Goal: Contribute content: Contribute content

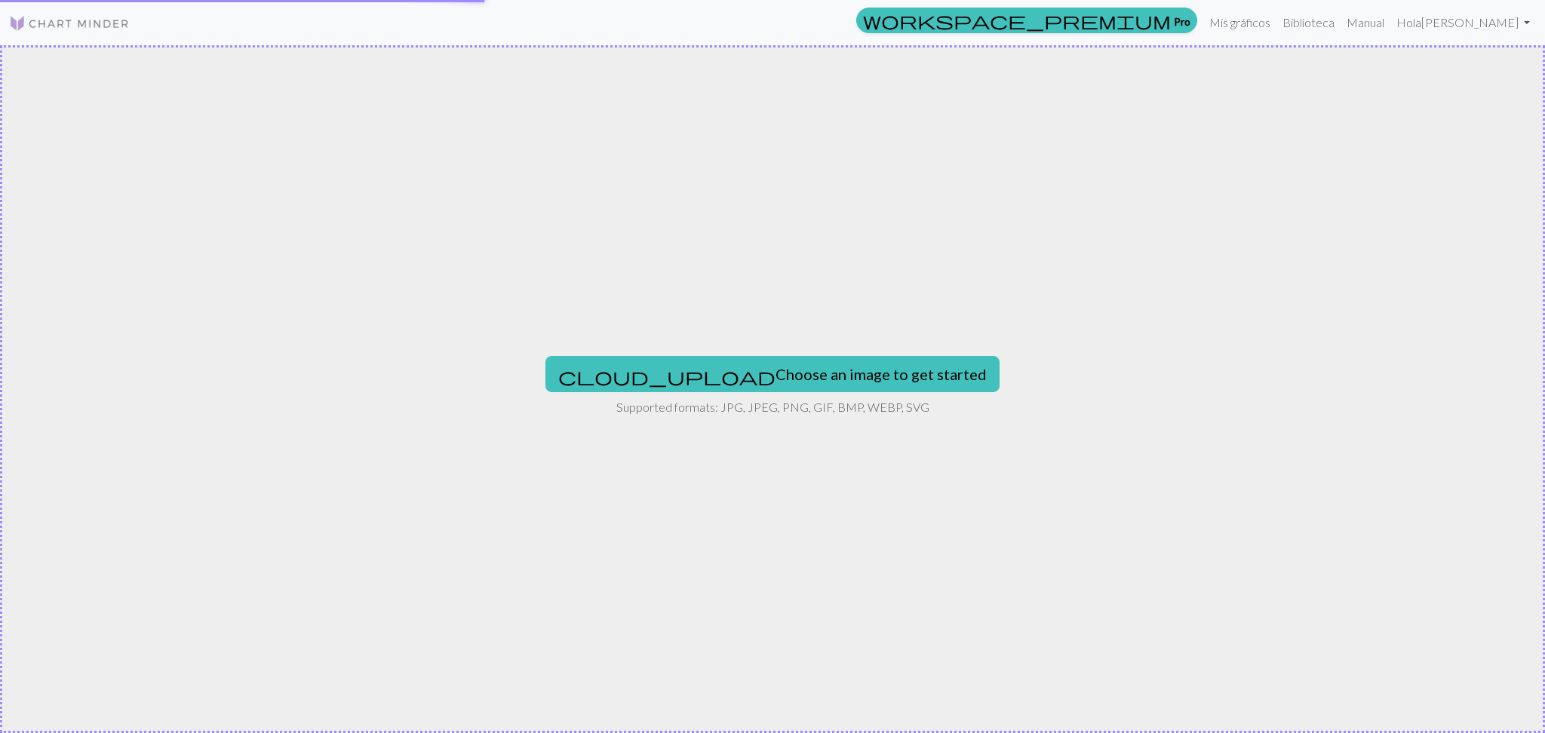
click at [46, 25] on img at bounding box center [69, 23] width 121 height 18
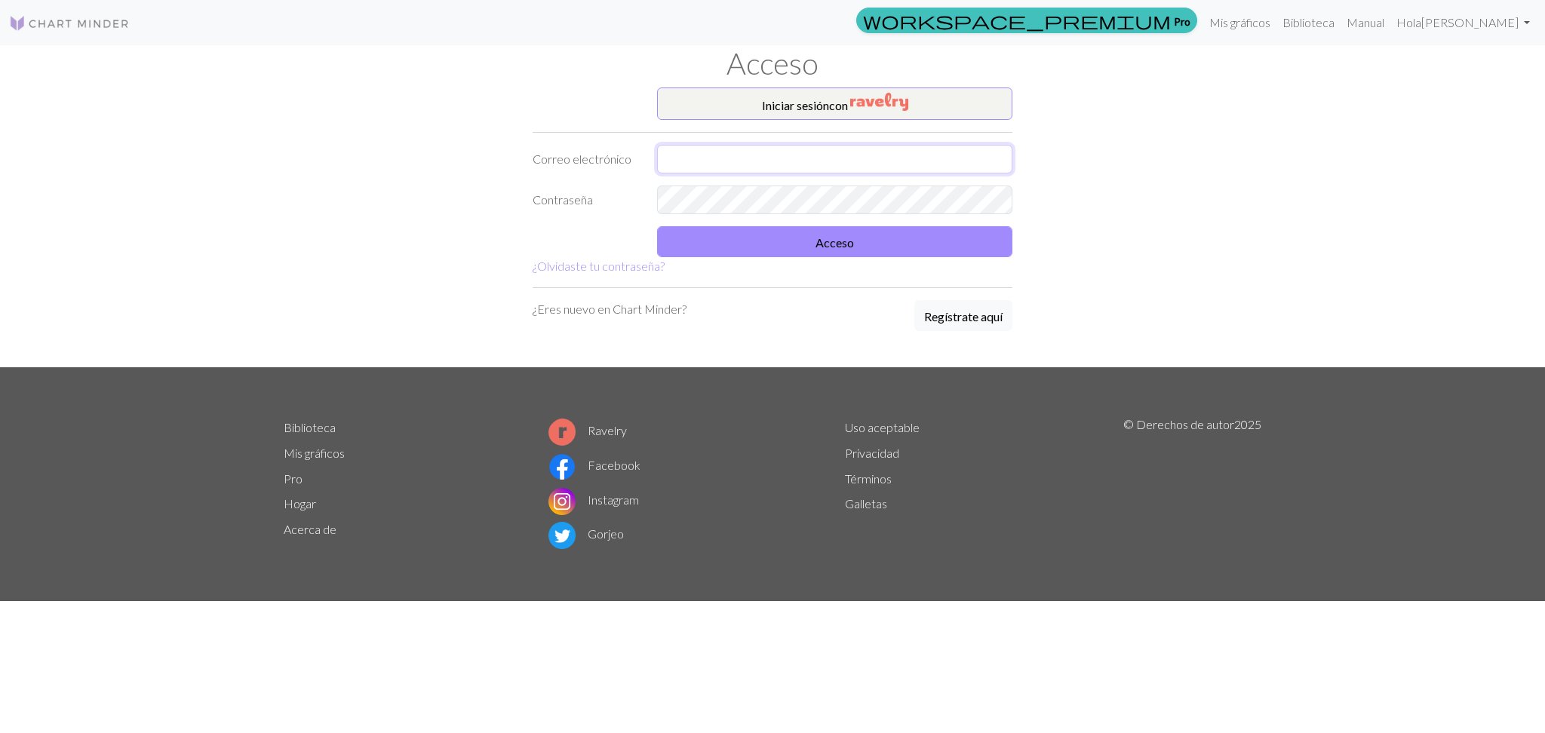
click at [776, 160] on input "text" at bounding box center [834, 159] width 355 height 29
type input "[EMAIL_ADDRESS][PERSON_NAME][DOMAIN_NAME]"
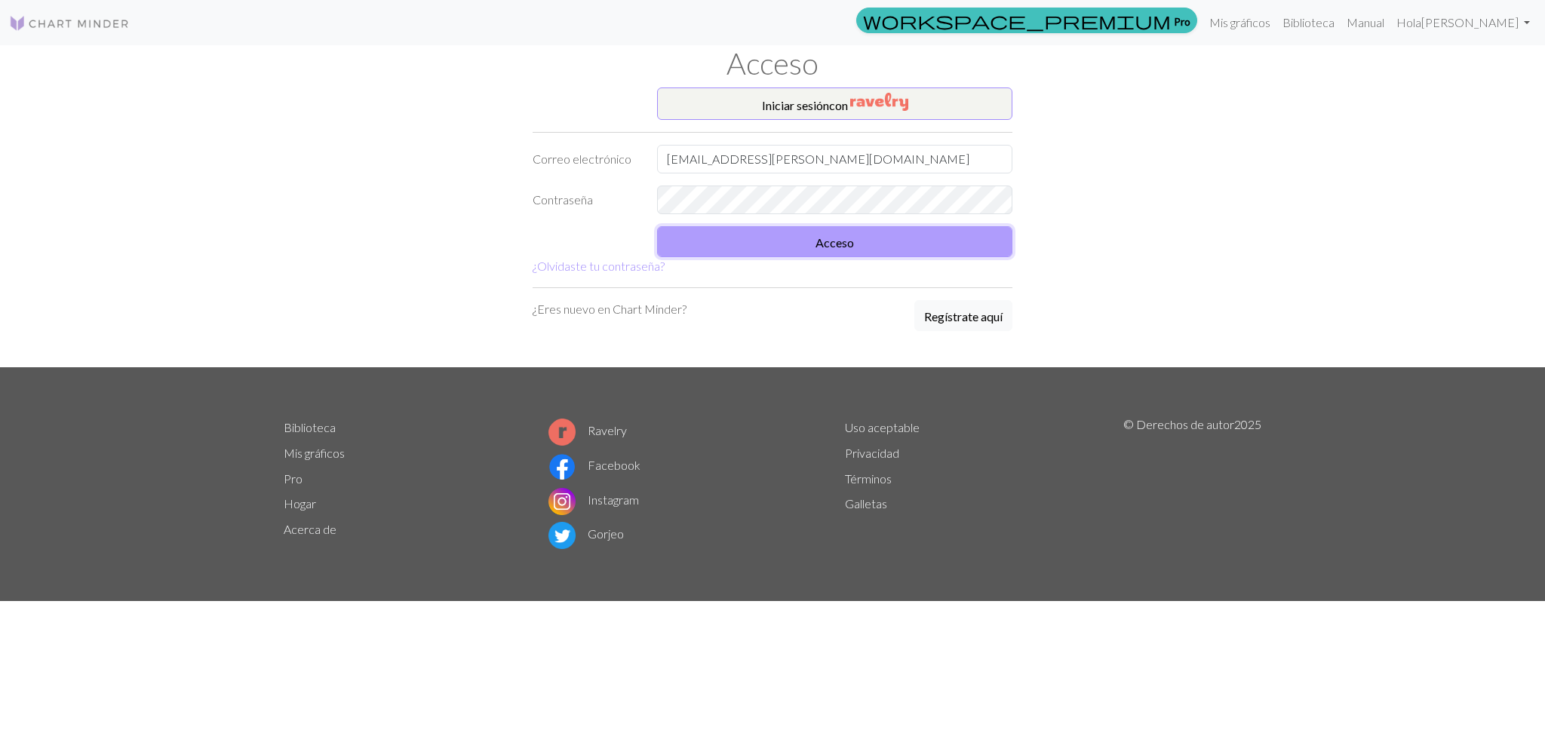
click at [818, 234] on font "Acceso" at bounding box center [834, 241] width 38 height 14
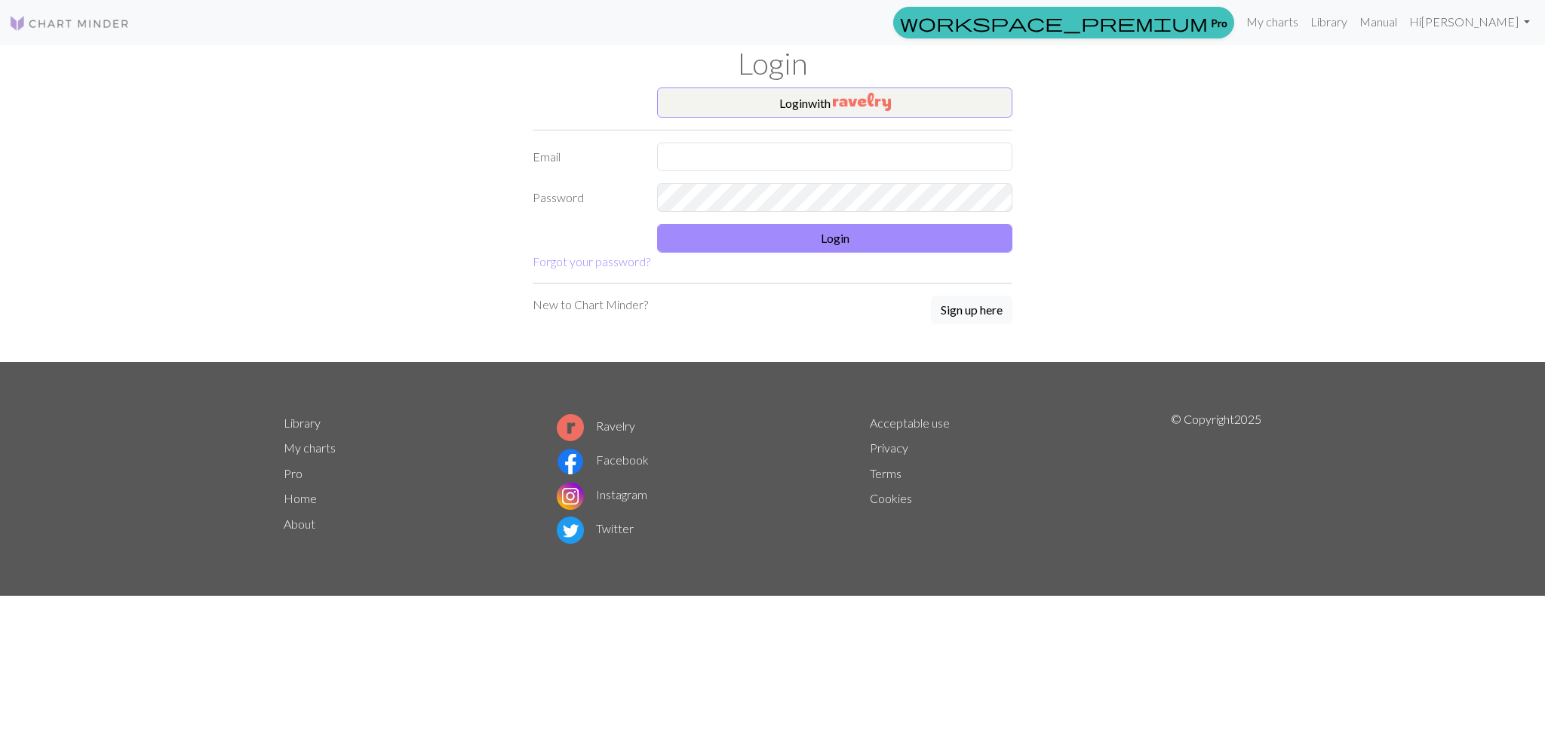
click at [53, 30] on img at bounding box center [69, 23] width 121 height 18
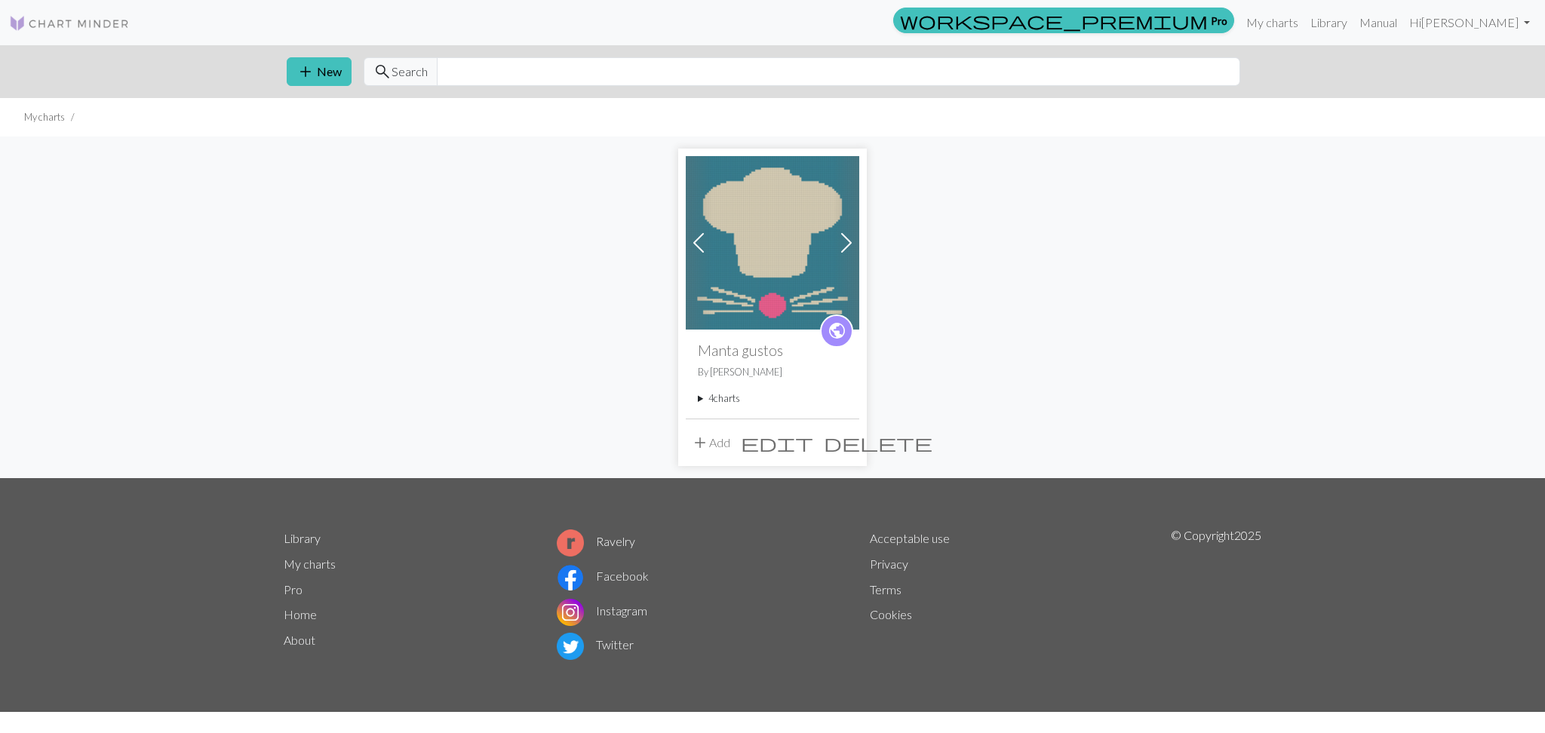
click at [729, 397] on summary "4 charts" at bounding box center [772, 399] width 149 height 14
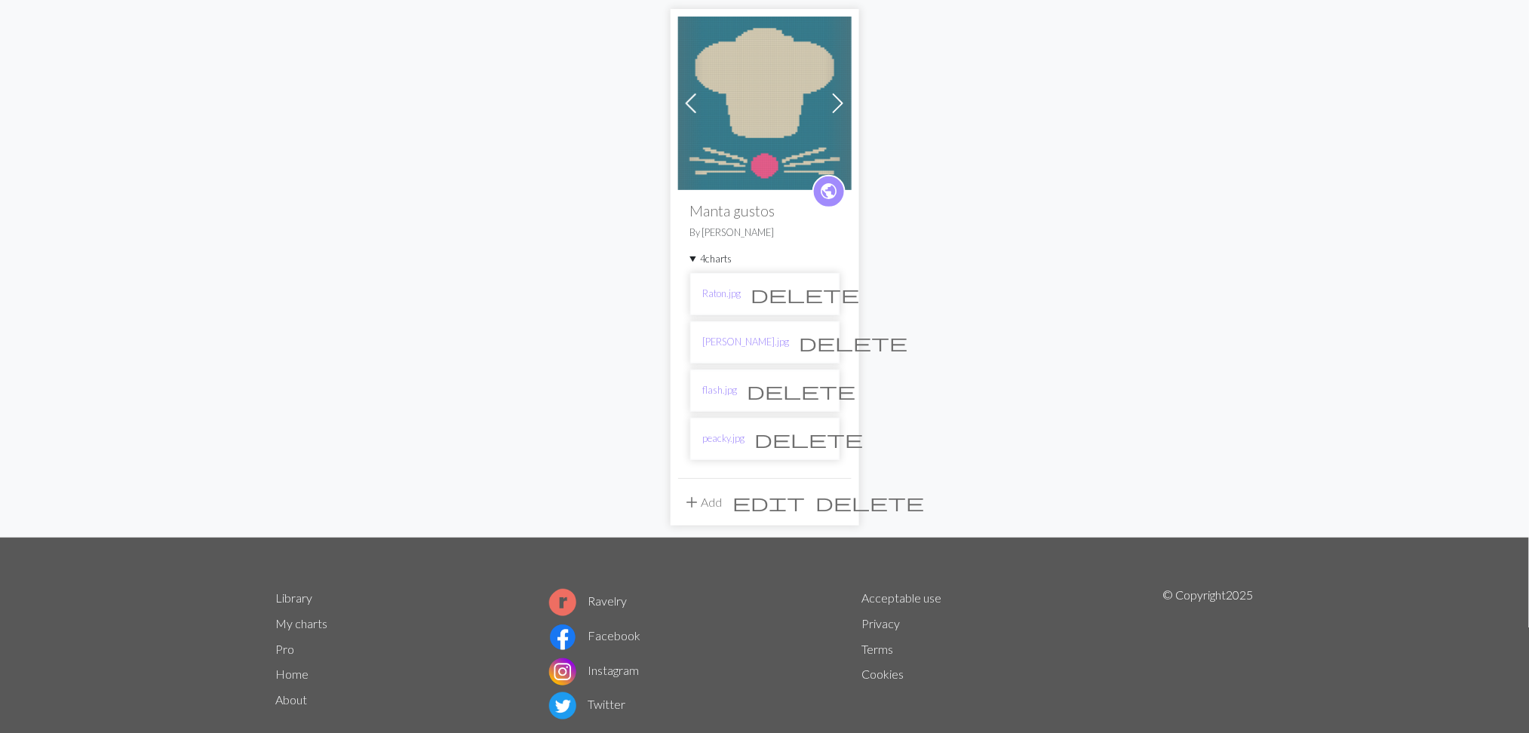
scroll to position [178, 0]
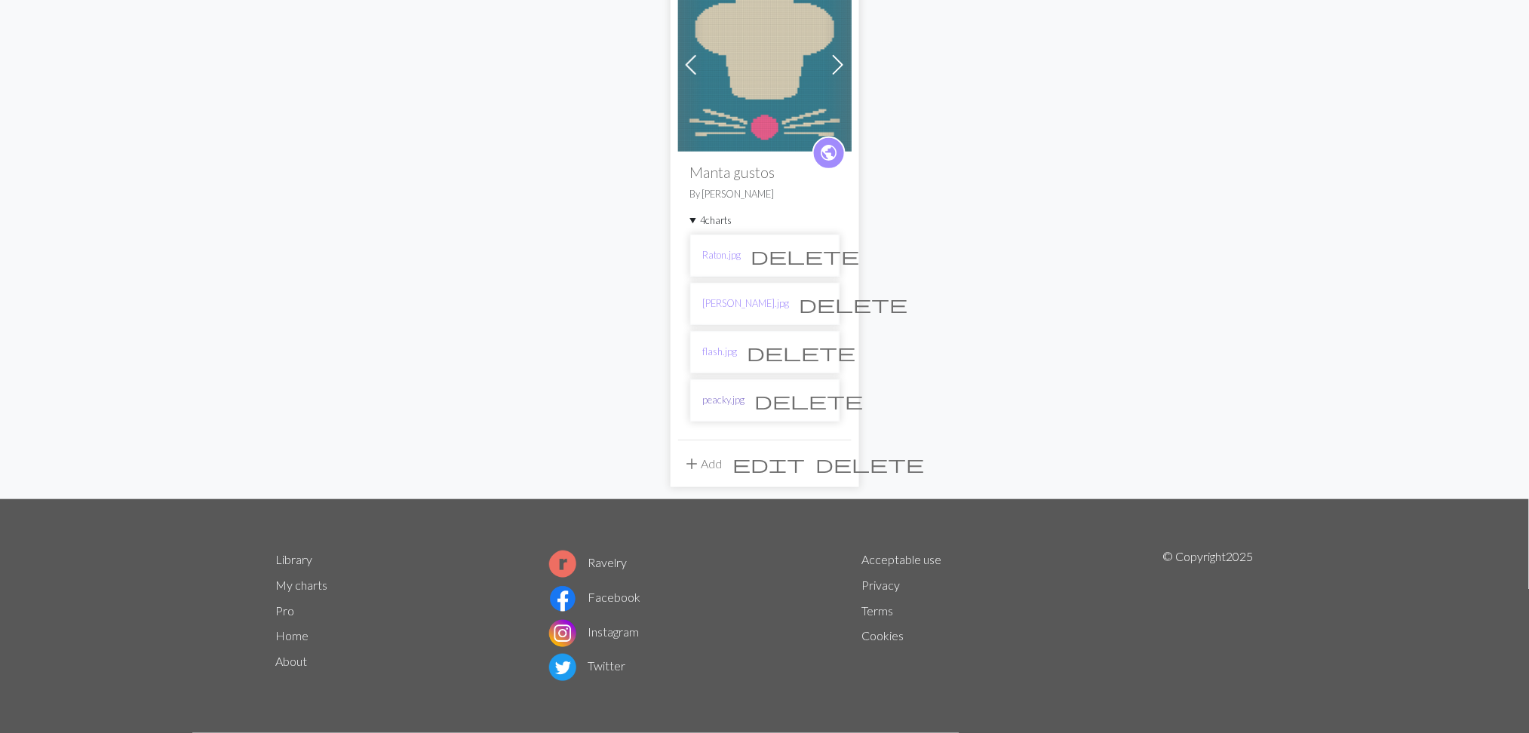
click at [717, 404] on link "peacky.jpg" at bounding box center [724, 400] width 42 height 14
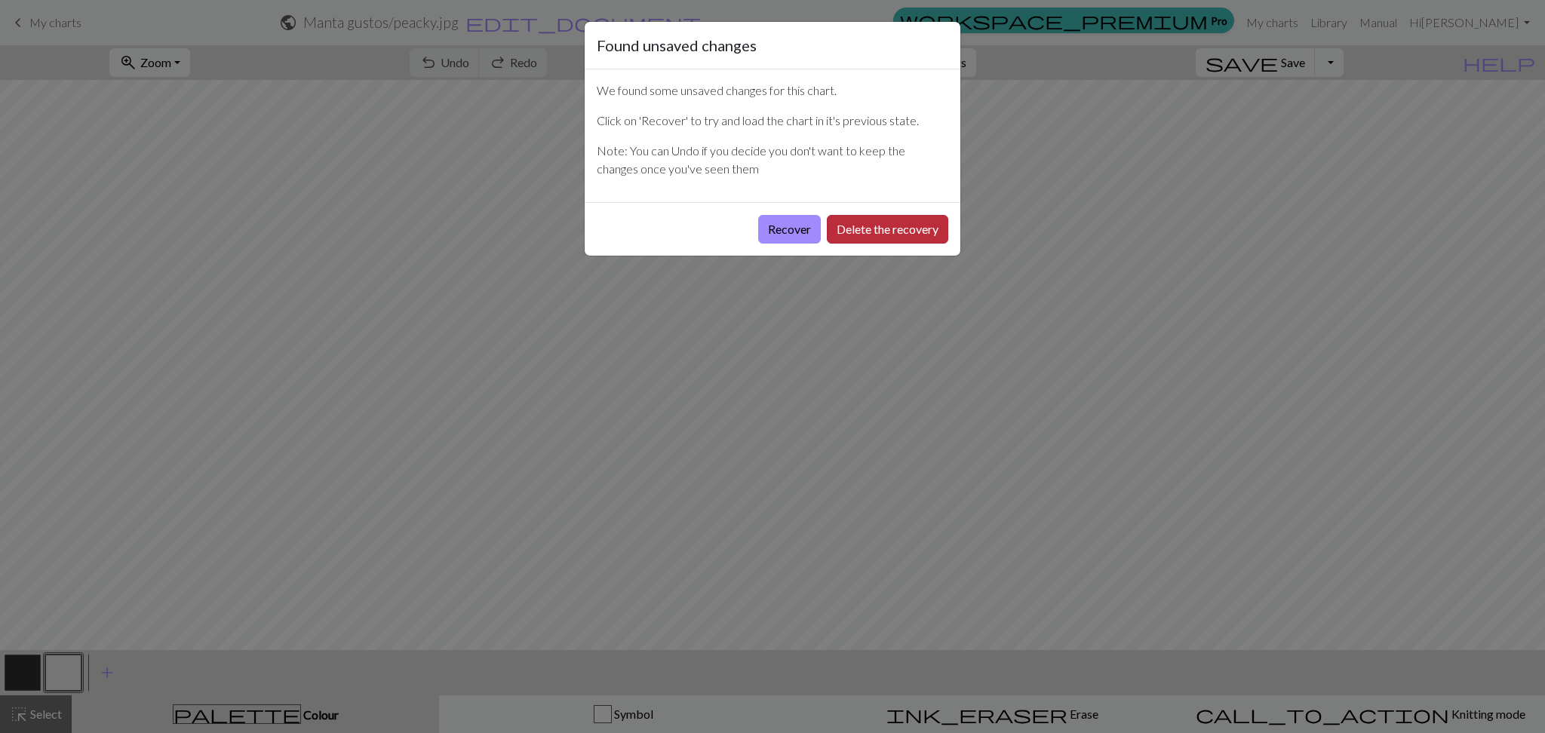
click at [860, 229] on button "Delete the recovery" at bounding box center [887, 229] width 121 height 29
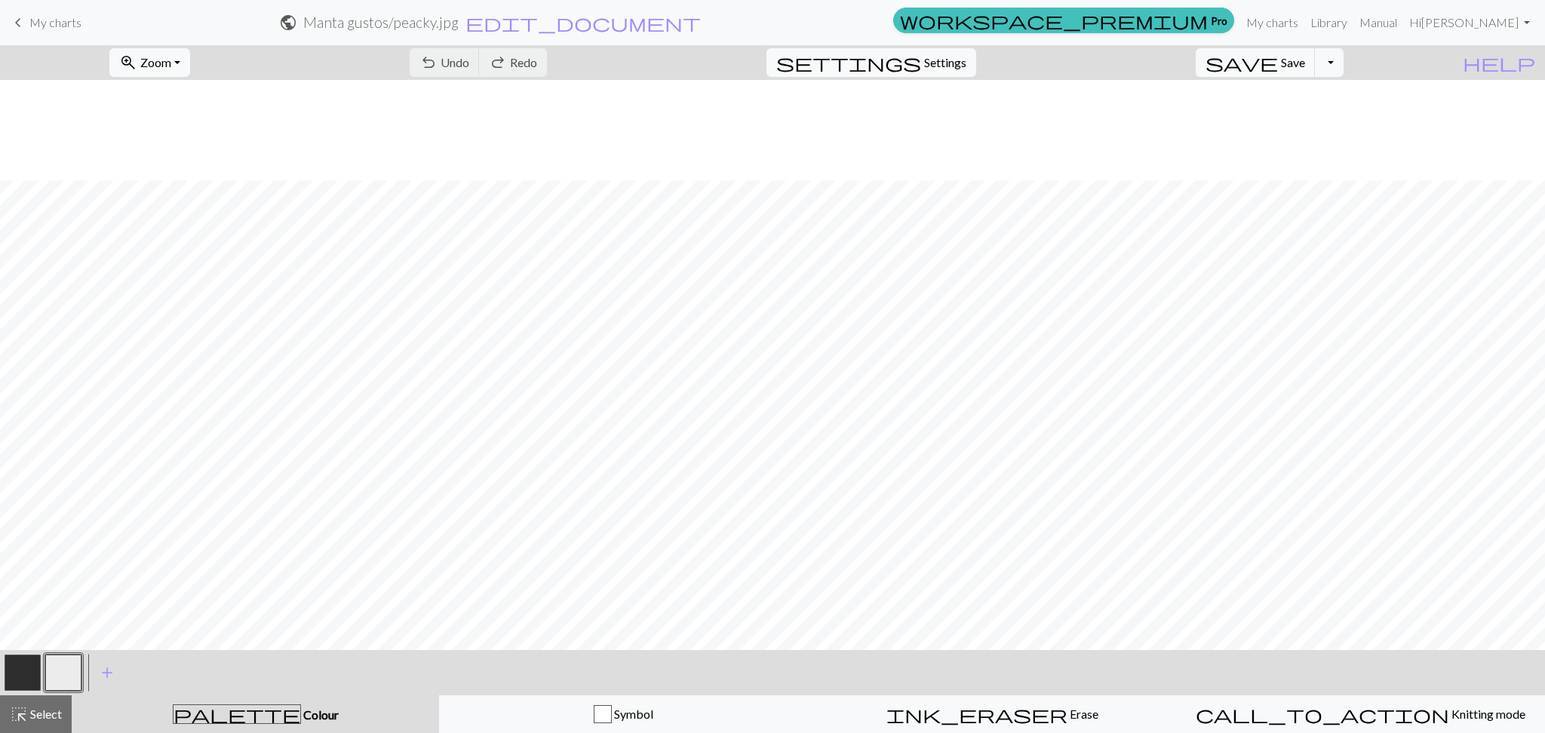
scroll to position [402, 0]
click at [60, 26] on span "My charts" at bounding box center [55, 22] width 52 height 14
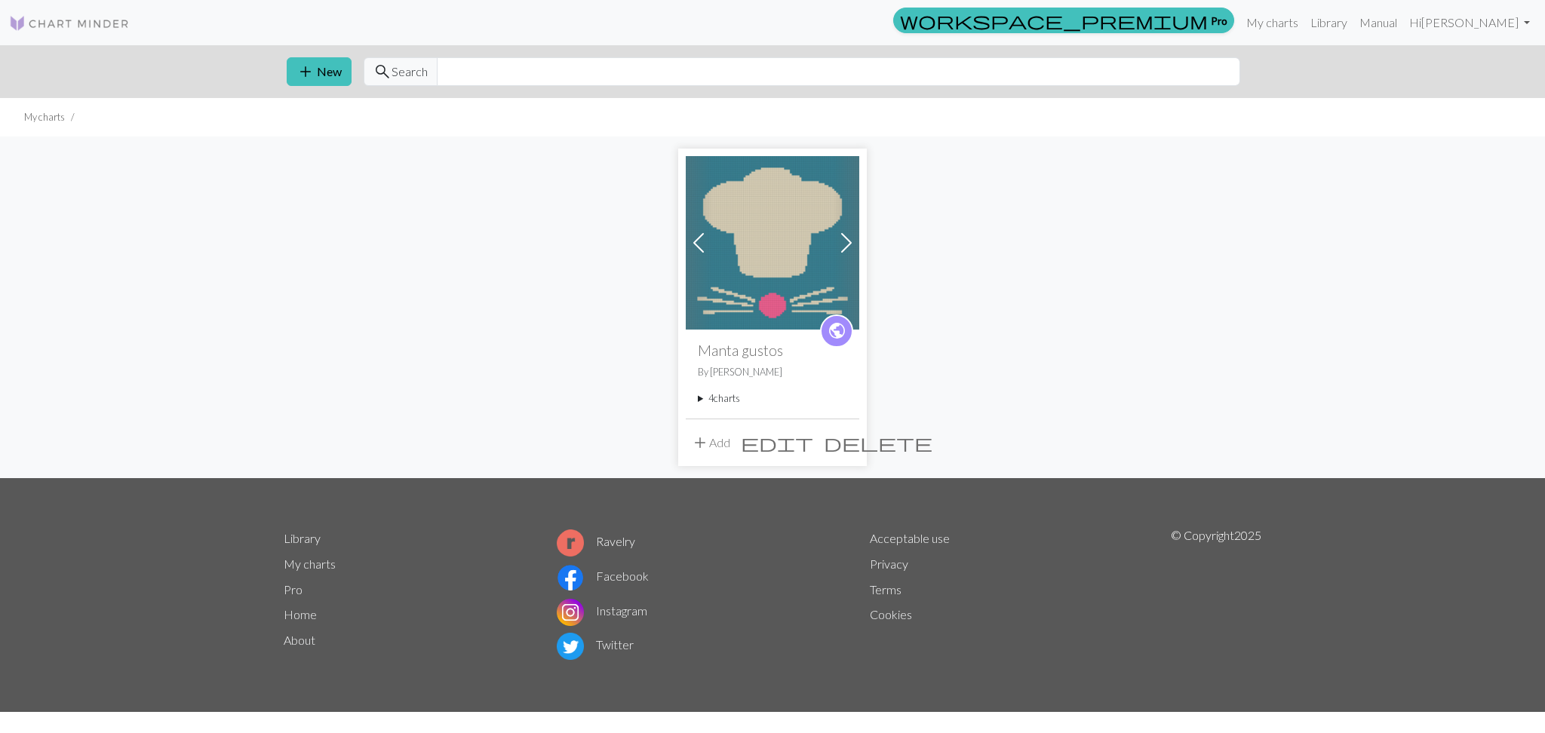
click at [717, 444] on button "add Add" at bounding box center [711, 442] width 50 height 29
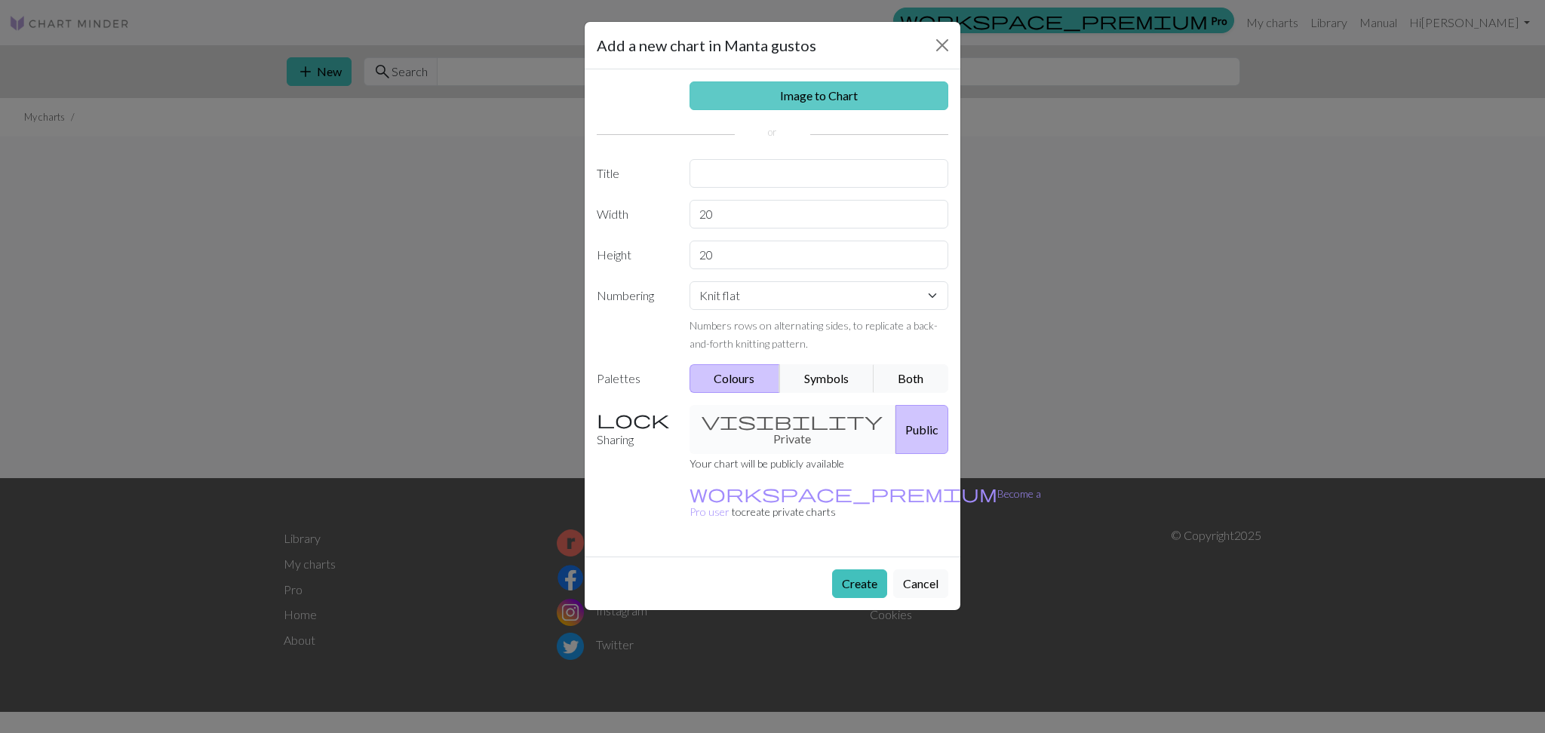
click at [802, 101] on link "Image to Chart" at bounding box center [820, 95] width 260 height 29
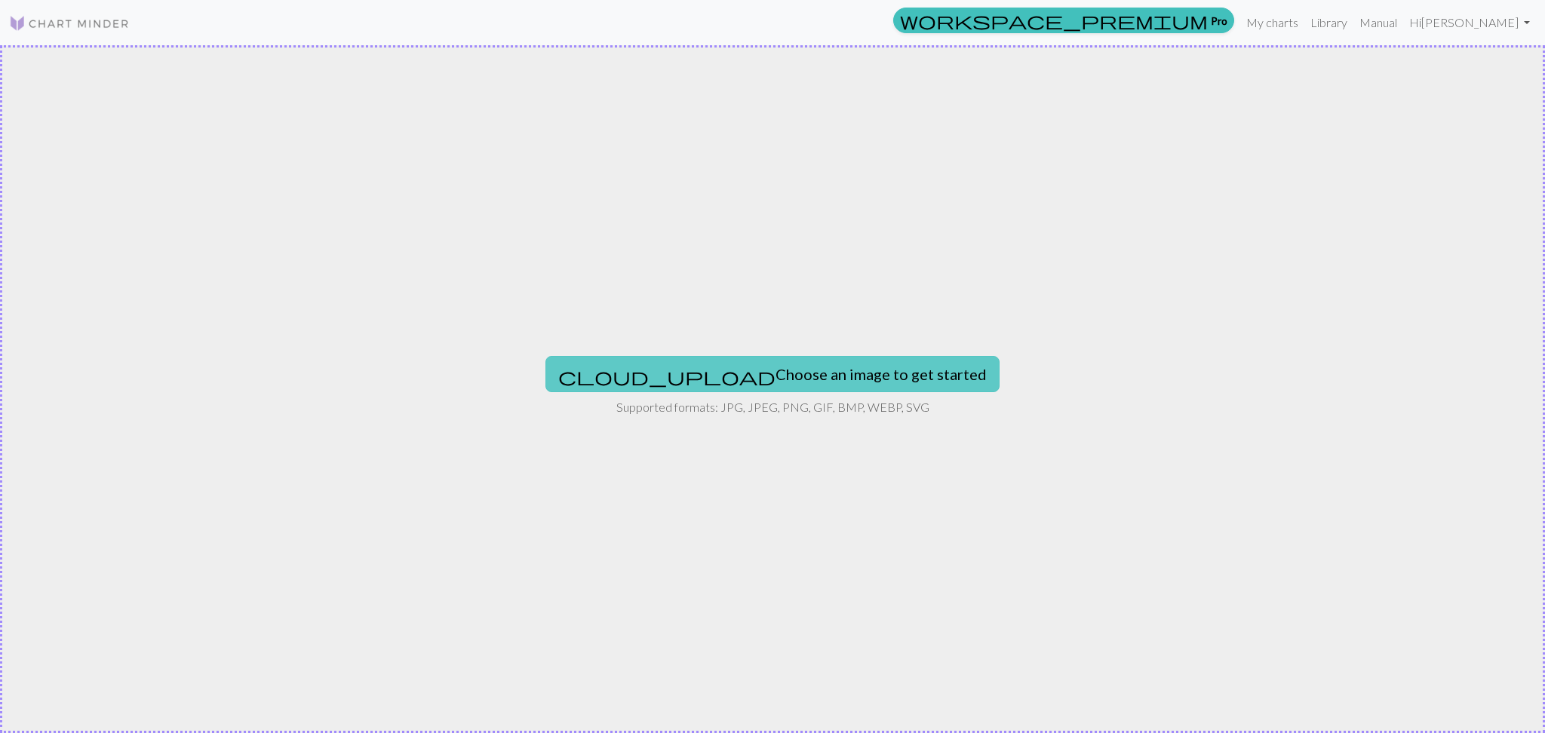
click at [827, 369] on button "cloud_upload Choose an image to get started" at bounding box center [772, 374] width 454 height 36
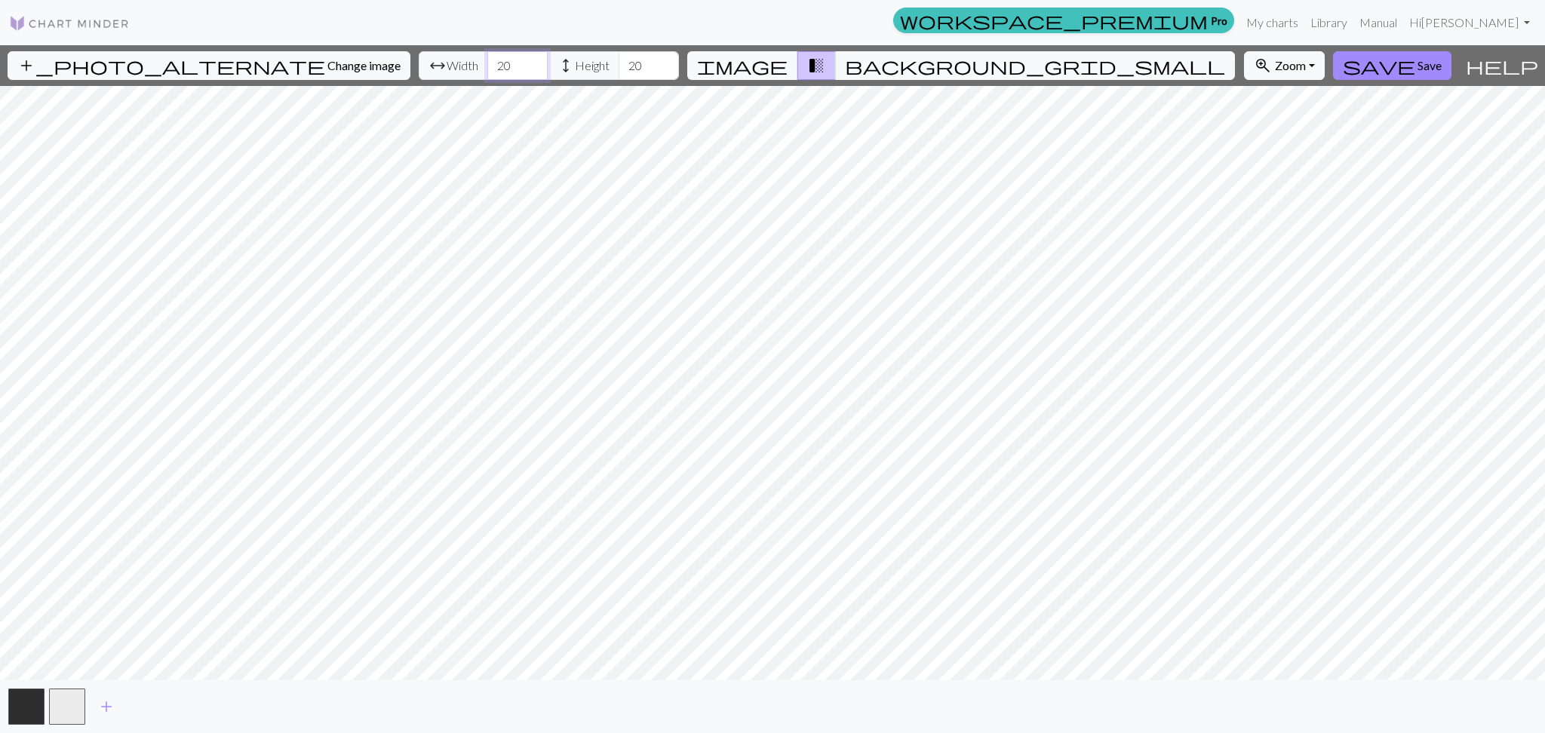
click at [487, 74] on input "20" at bounding box center [517, 65] width 60 height 29
type input "90"
click at [619, 62] on input "20" at bounding box center [649, 65] width 60 height 29
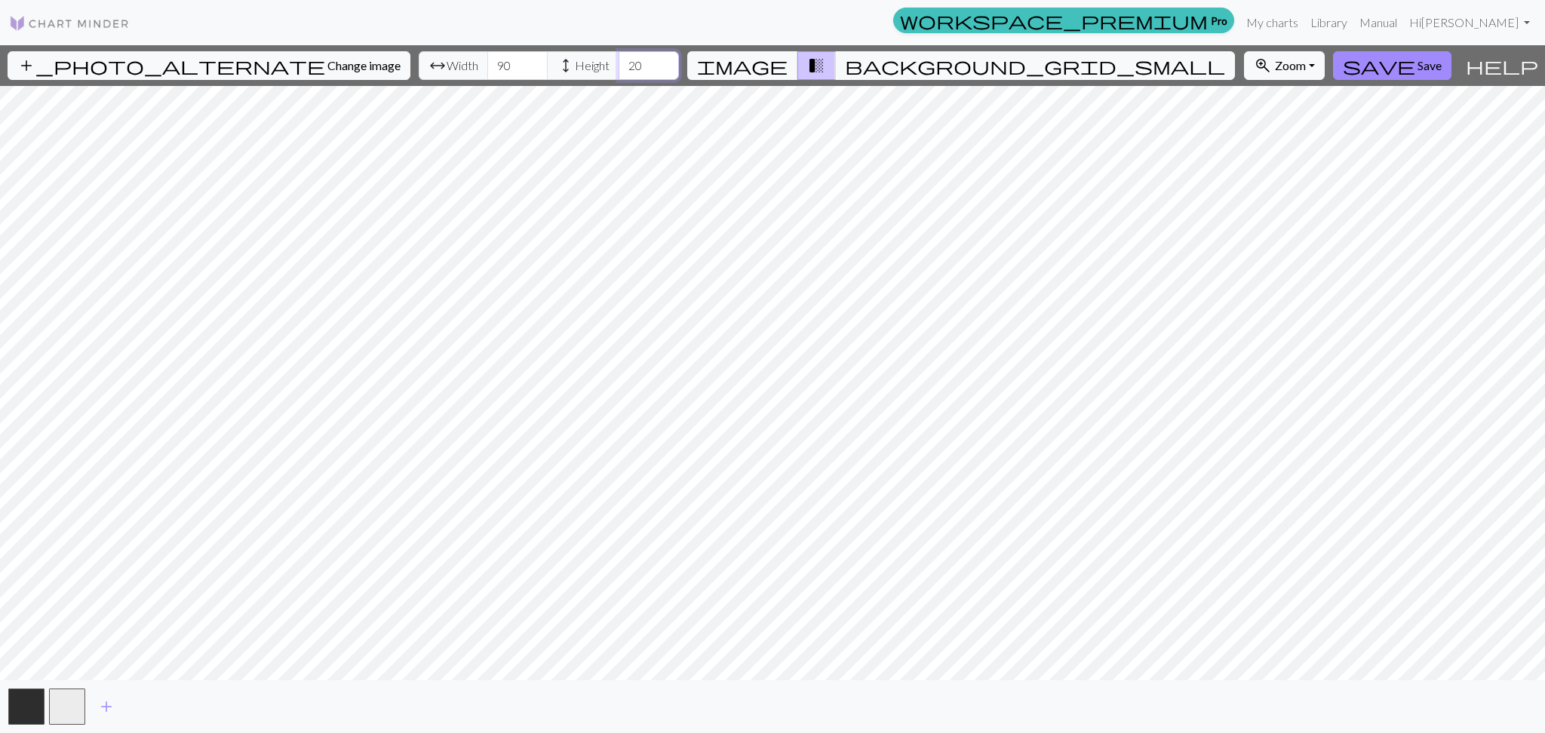
click at [619, 62] on input "20" at bounding box center [649, 65] width 60 height 29
click at [619, 65] on input "2" at bounding box center [649, 65] width 60 height 29
click at [619, 67] on input "2" at bounding box center [649, 65] width 60 height 29
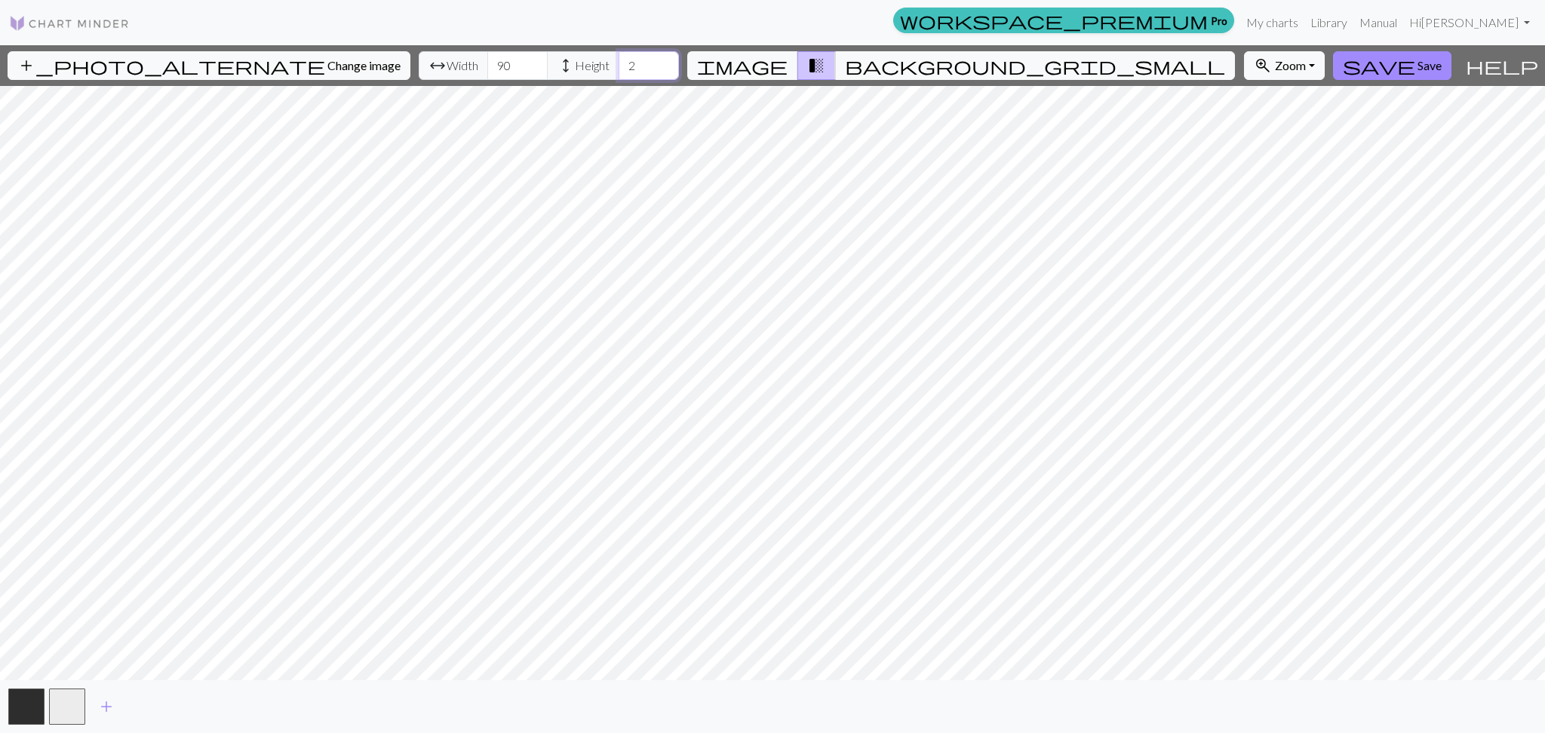
click at [619, 67] on input "2" at bounding box center [649, 65] width 60 height 29
click at [619, 64] on input "2" at bounding box center [649, 65] width 60 height 29
type input "90"
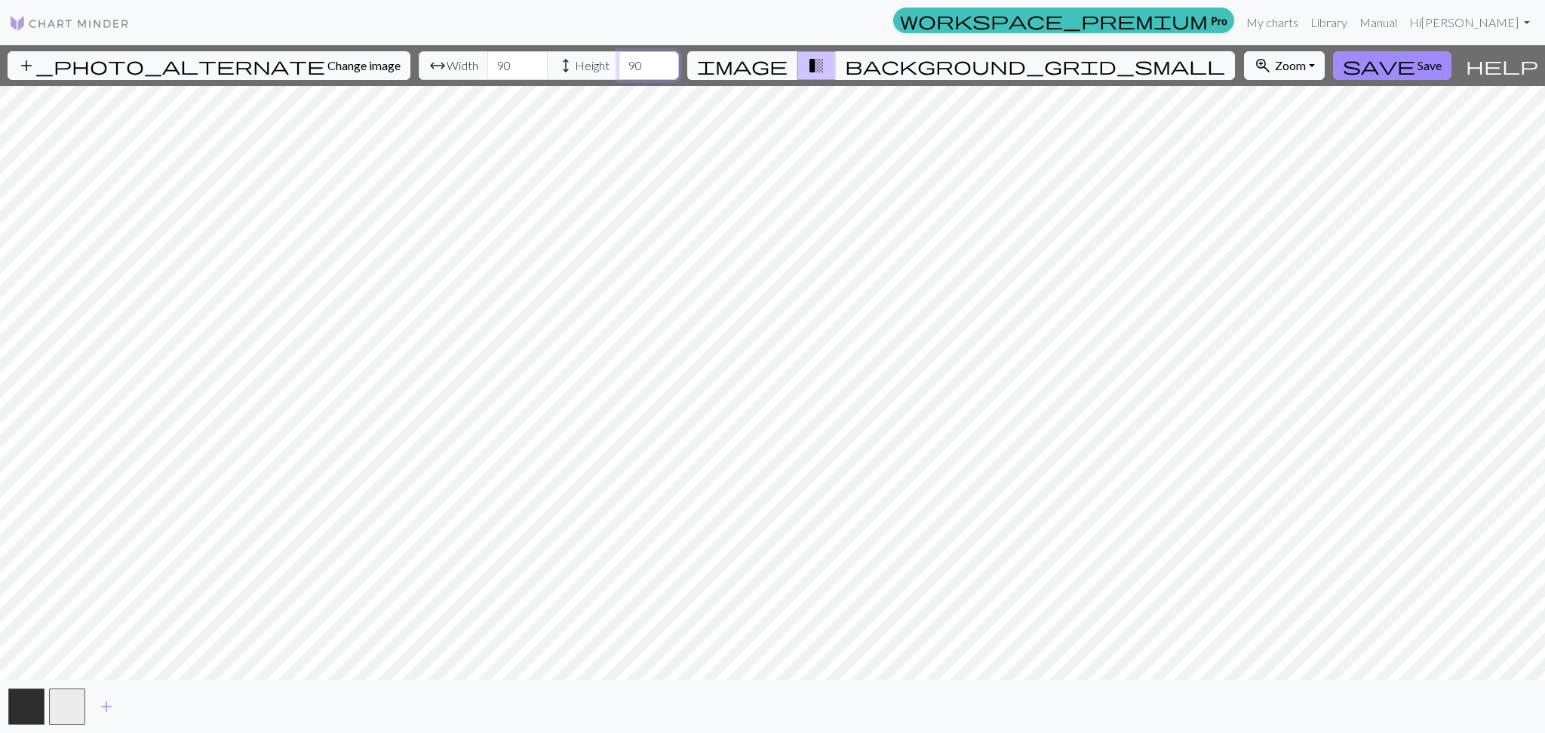
click at [619, 67] on input "90" at bounding box center [649, 65] width 60 height 29
click at [908, 67] on span "background_grid_small" at bounding box center [1035, 65] width 380 height 21
click at [825, 63] on span "transition_fade" at bounding box center [816, 65] width 18 height 21
click at [1254, 71] on span "zoom_in" at bounding box center [1263, 65] width 18 height 21
click at [1245, 99] on button "Fit all" at bounding box center [1304, 99] width 119 height 24
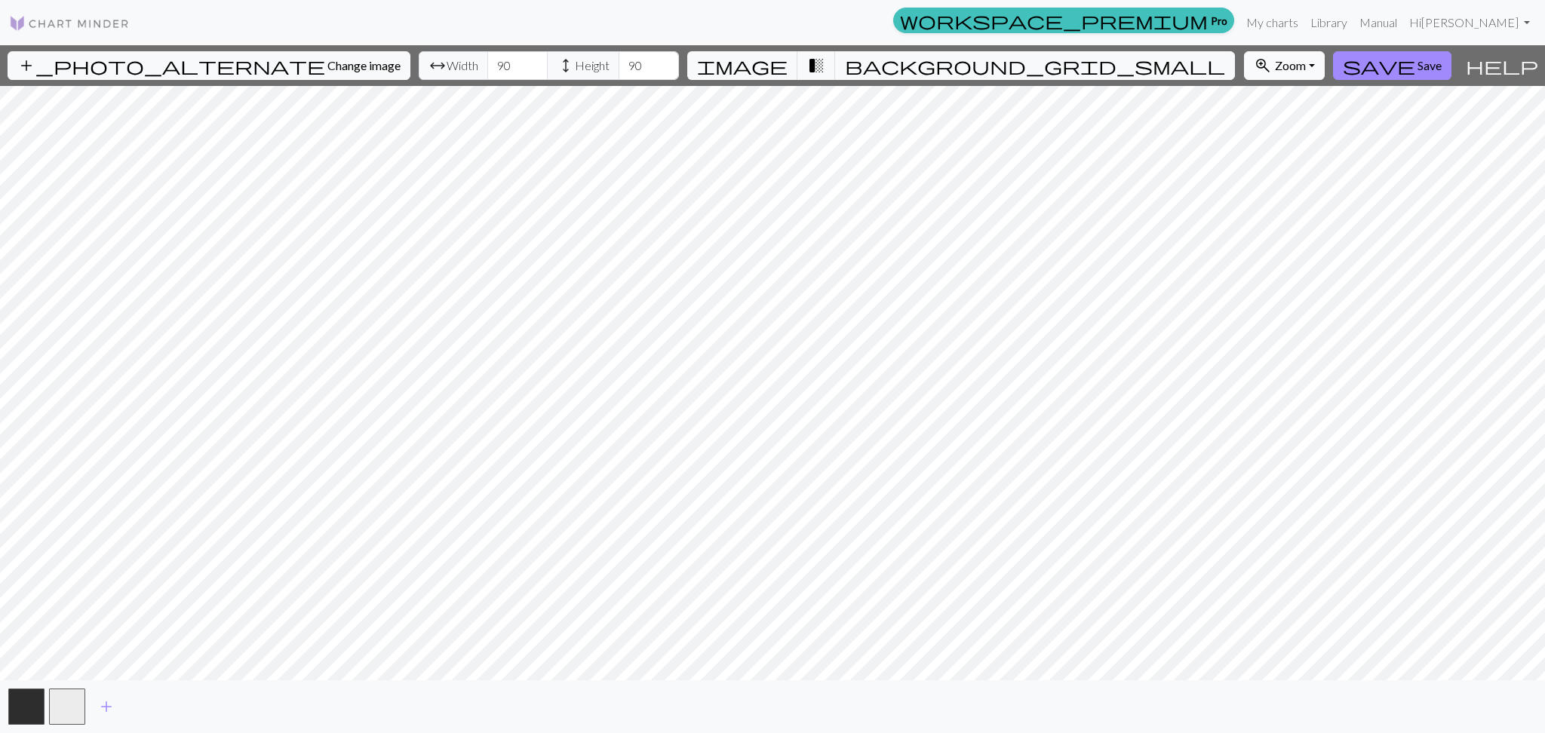
click at [1275, 62] on span "Zoom" at bounding box center [1290, 65] width 31 height 14
click at [1245, 124] on button "Fit width" at bounding box center [1304, 123] width 119 height 24
click at [1156, 80] on div "add_photo_alternate Change image arrow_range Width 90 height Height 90 image tr…" at bounding box center [729, 65] width 1459 height 41
click at [1244, 57] on button "zoom_in Zoom Zoom" at bounding box center [1284, 65] width 81 height 29
click at [1245, 145] on button "Fit height" at bounding box center [1304, 147] width 119 height 24
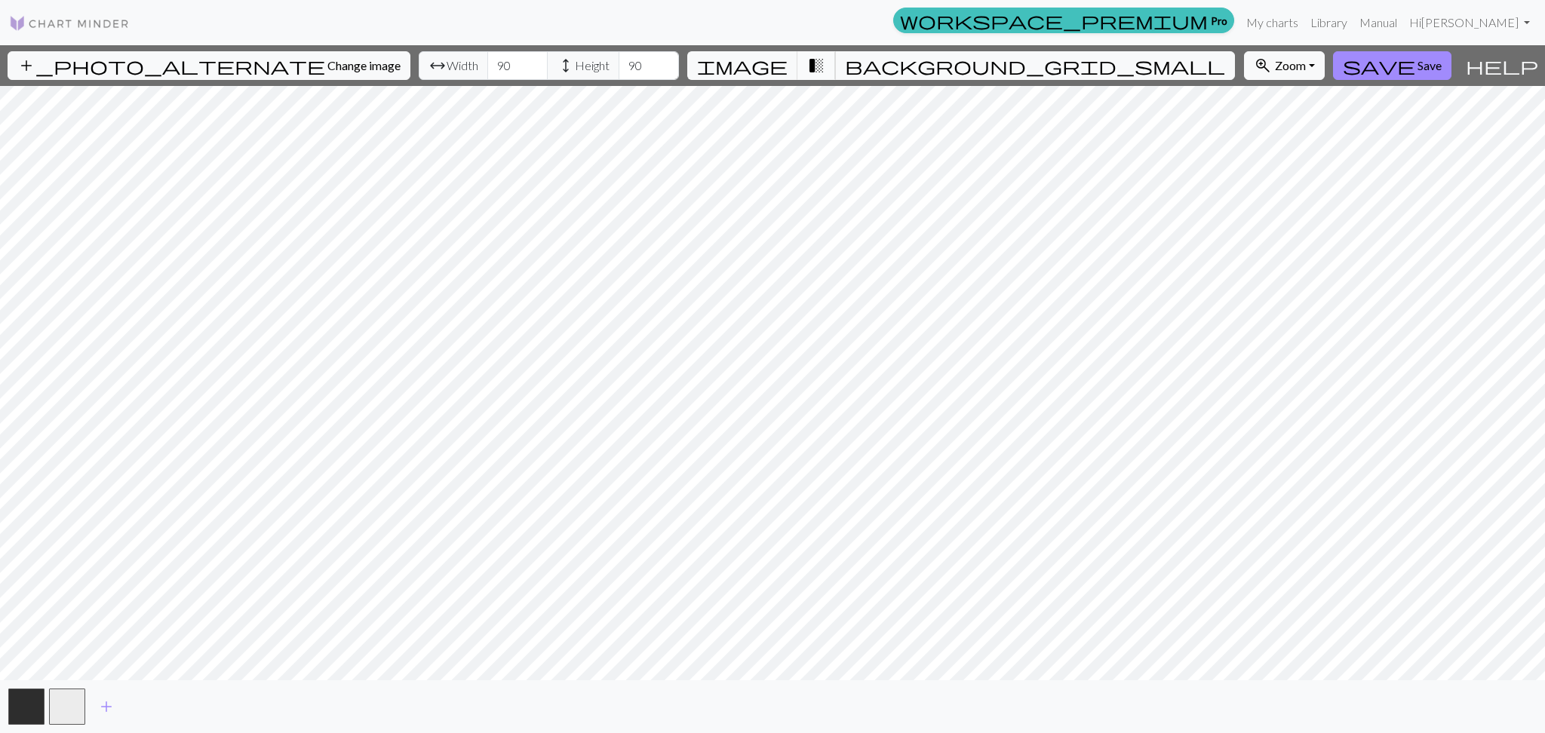
click at [825, 66] on span "transition_fade" at bounding box center [816, 65] width 18 height 21
click at [1380, 64] on span "save" at bounding box center [1379, 65] width 72 height 21
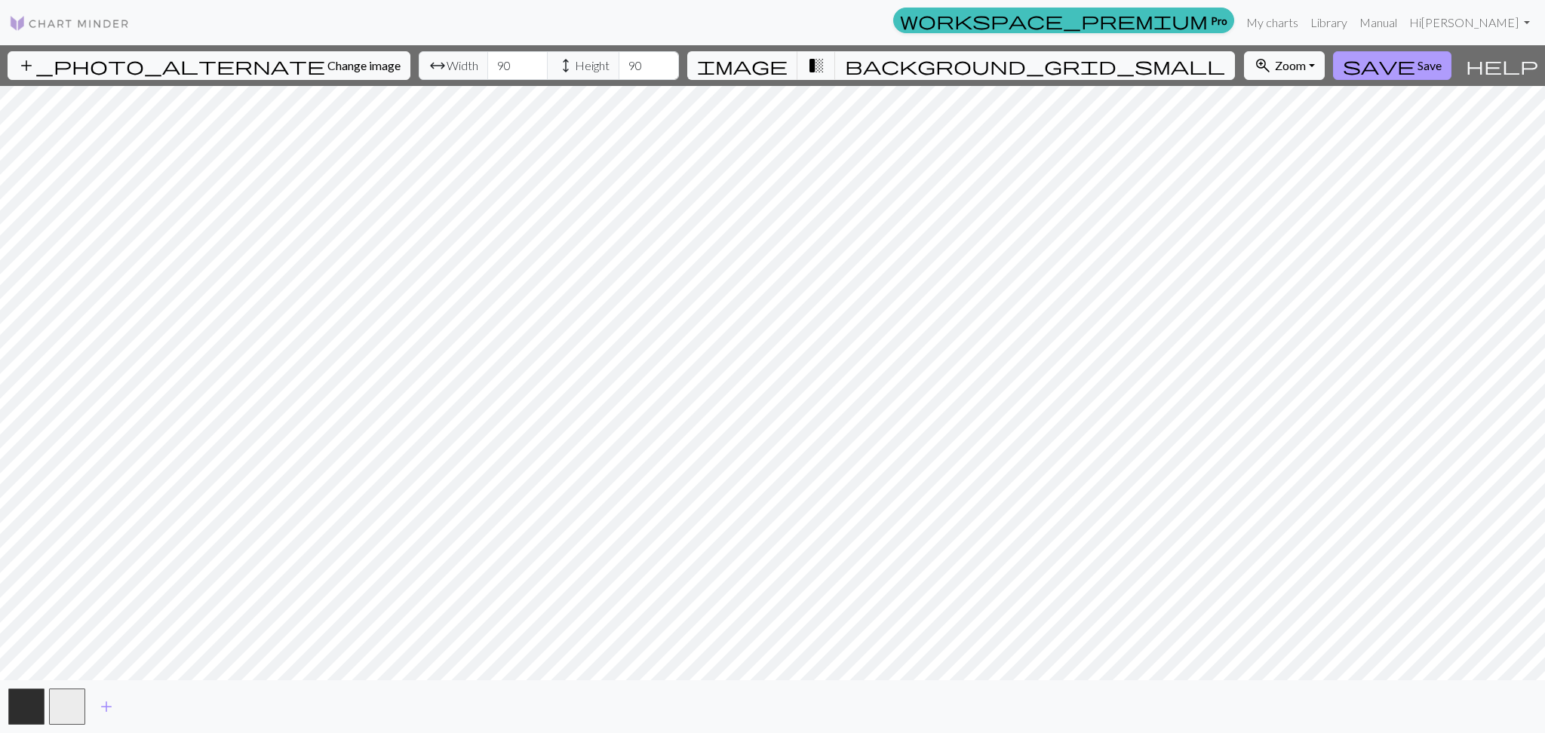
click at [1380, 64] on span "save" at bounding box center [1379, 65] width 72 height 21
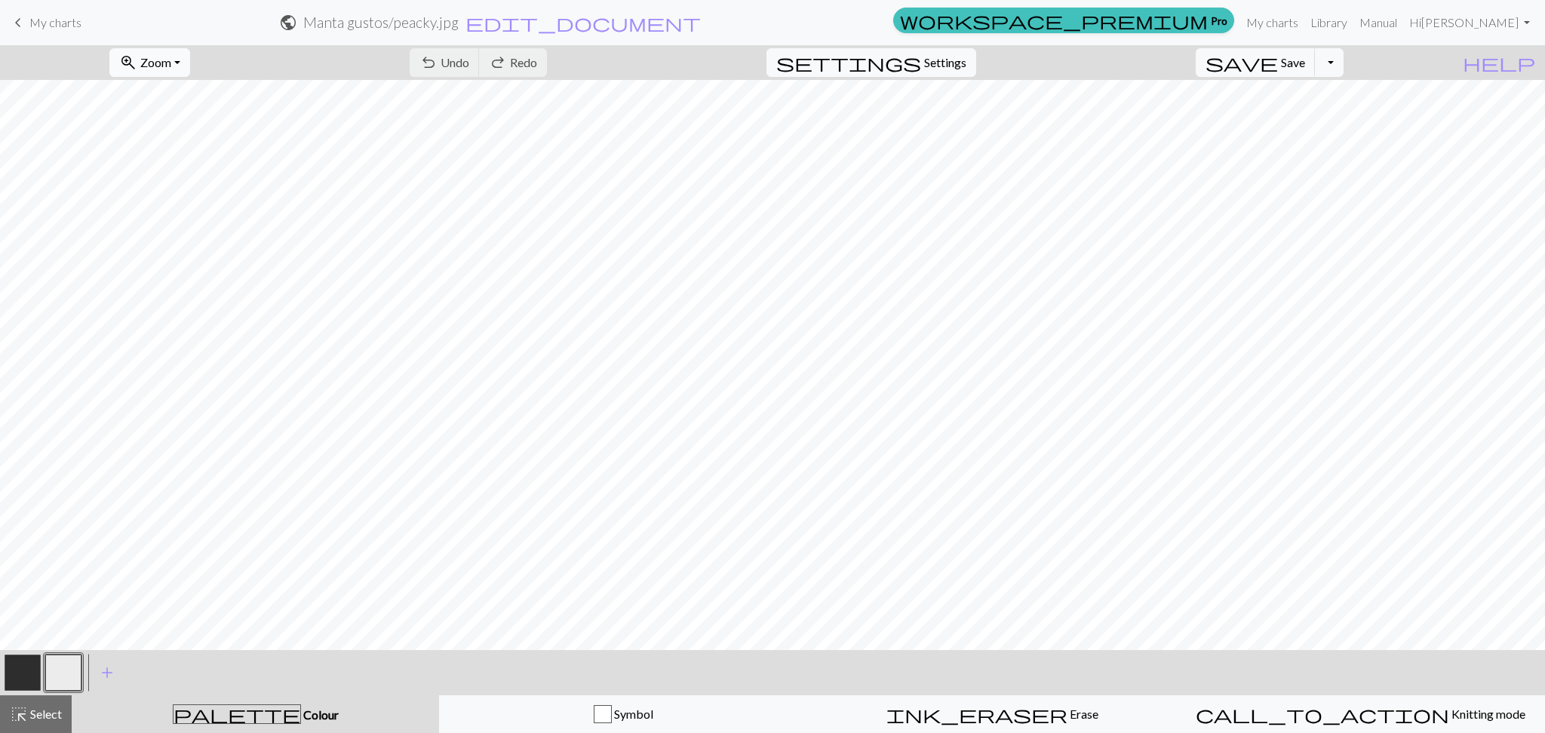
click at [177, 71] on button "zoom_in Zoom Zoom" at bounding box center [149, 62] width 81 height 29
click at [192, 115] on button "Fit width" at bounding box center [169, 120] width 119 height 24
click at [190, 54] on button "zoom_in Zoom Zoom" at bounding box center [149, 62] width 81 height 29
click at [198, 146] on button "Fit height" at bounding box center [169, 144] width 119 height 24
click at [189, 78] on div "zoom_in Zoom Zoom Fit all Fit width Fit height 50% 100% 150% 200%" at bounding box center [149, 62] width 103 height 35
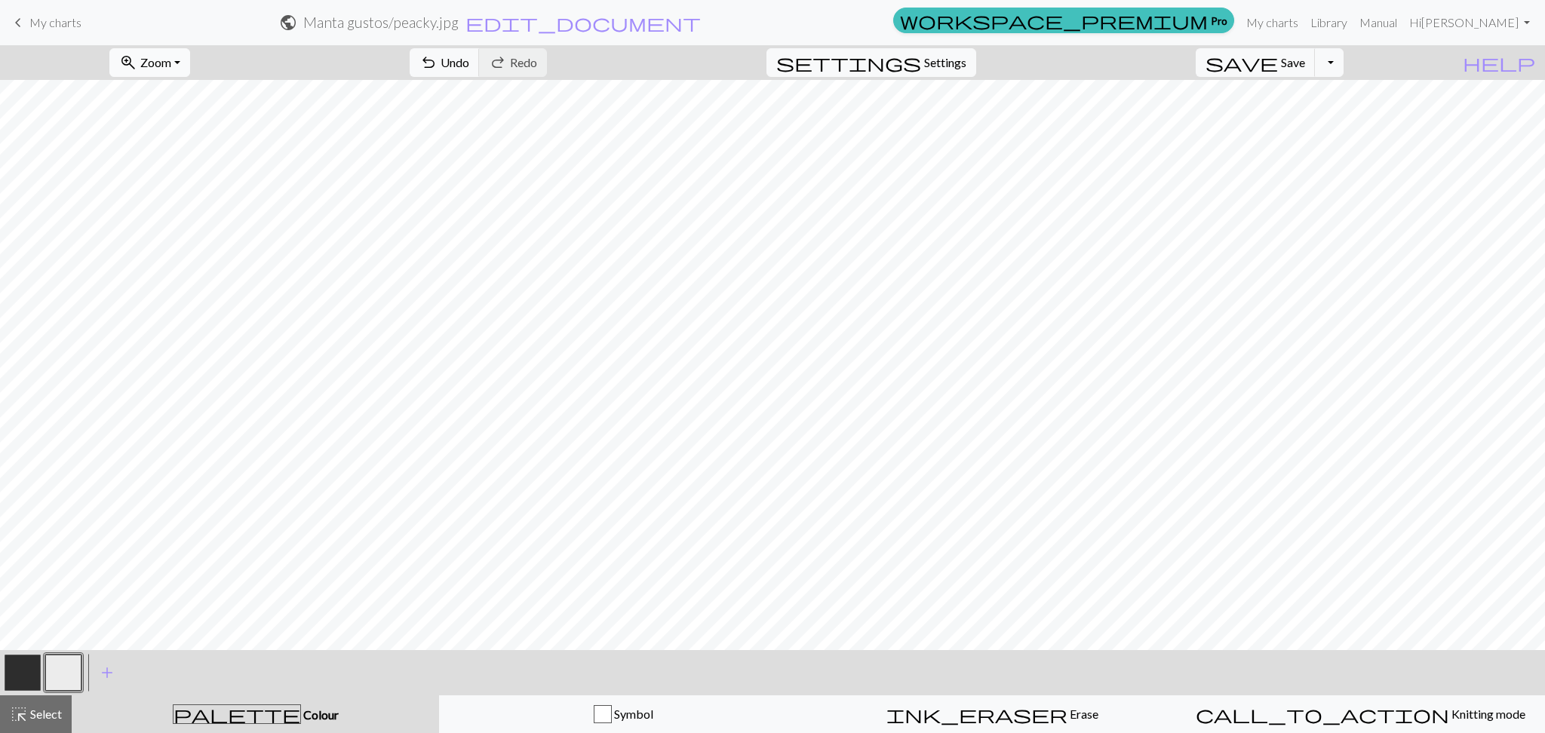
click at [171, 63] on span "Zoom" at bounding box center [155, 62] width 31 height 14
drag, startPoint x: 187, startPoint y: 203, endPoint x: 364, endPoint y: 691, distance: 519.0
click at [187, 202] on button "100%" at bounding box center [169, 205] width 119 height 24
click at [8, 680] on button "button" at bounding box center [23, 673] width 36 height 36
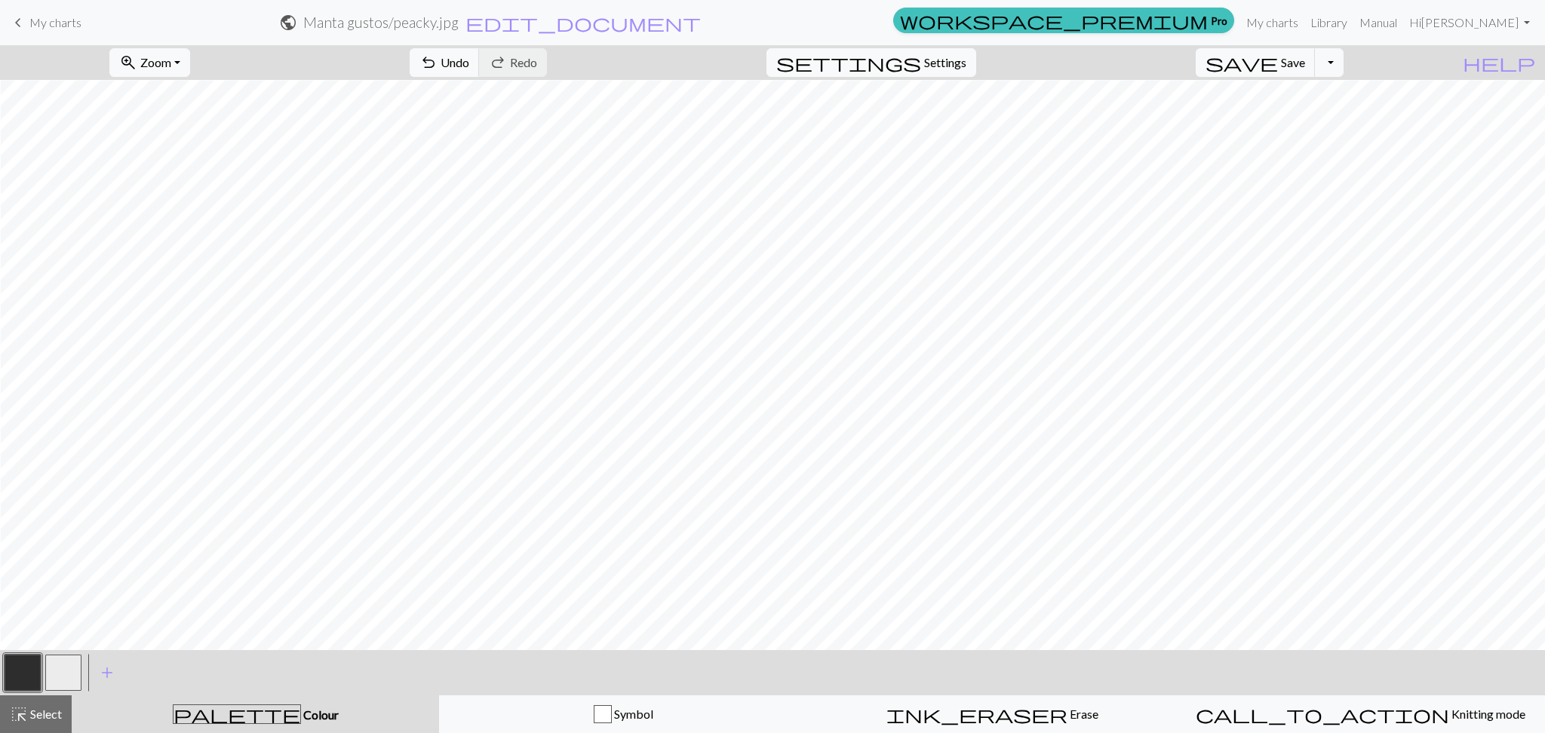
click at [57, 683] on button "button" at bounding box center [63, 673] width 36 height 36
click at [32, 671] on button "button" at bounding box center [23, 673] width 36 height 36
click at [66, 675] on button "button" at bounding box center [63, 673] width 36 height 36
click at [20, 676] on button "button" at bounding box center [23, 673] width 36 height 36
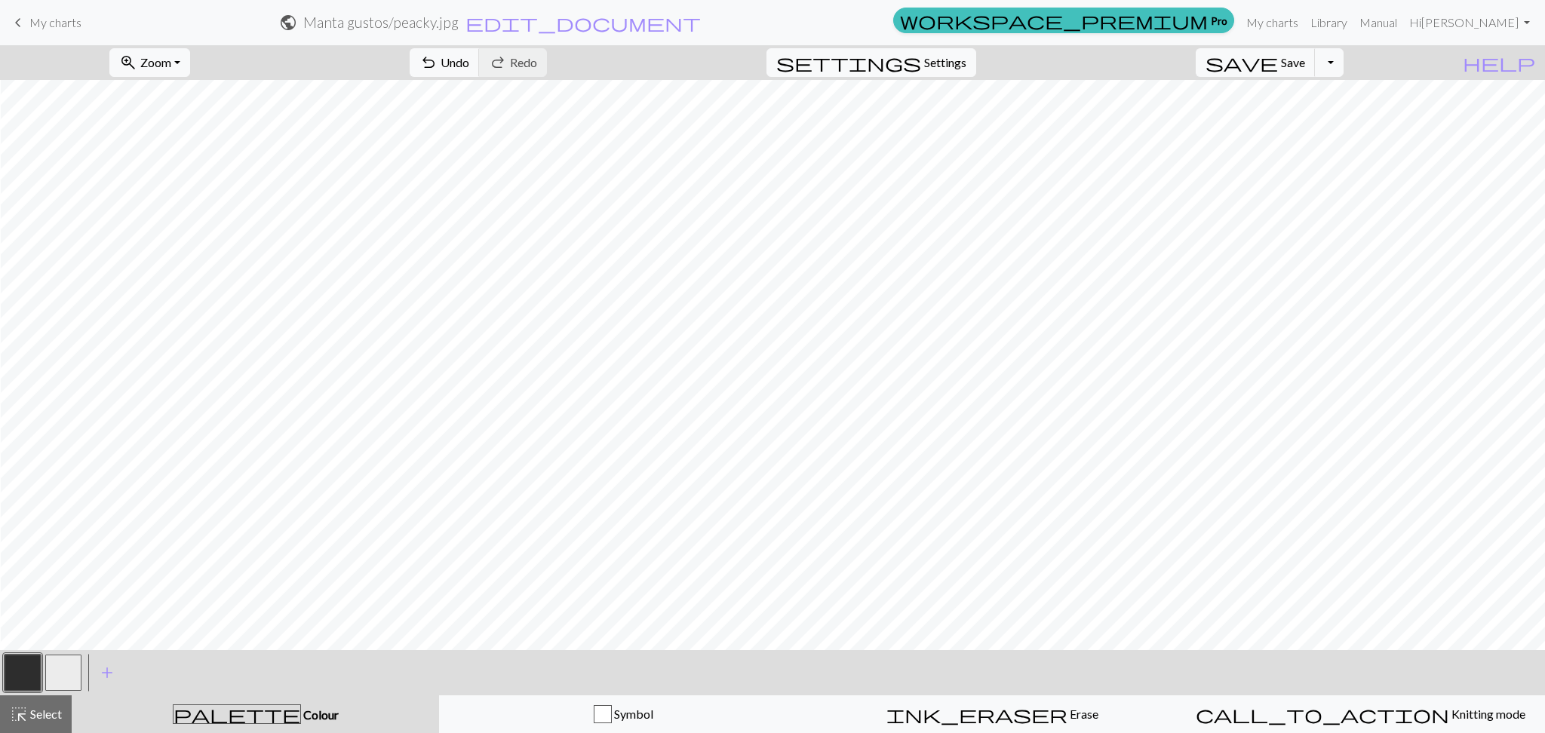
click at [53, 665] on button "button" at bounding box center [63, 673] width 36 height 36
click at [21, 677] on button "button" at bounding box center [23, 673] width 36 height 36
click at [51, 688] on button "button" at bounding box center [63, 673] width 36 height 36
click at [18, 678] on button "button" at bounding box center [23, 673] width 36 height 36
click at [57, 674] on button "button" at bounding box center [63, 673] width 36 height 36
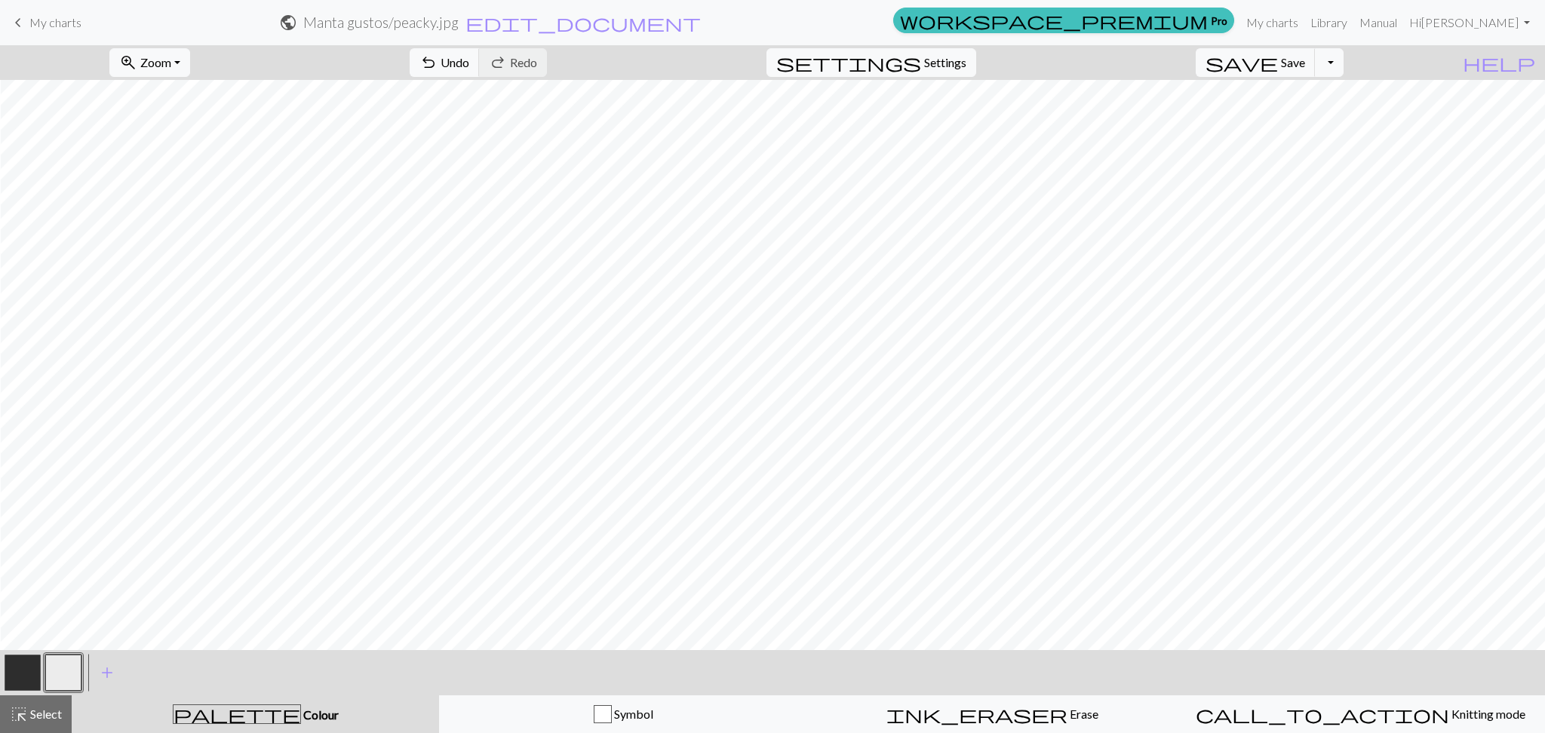
click at [26, 671] on button "button" at bounding box center [23, 673] width 36 height 36
click at [47, 662] on button "button" at bounding box center [63, 673] width 36 height 36
click at [36, 675] on button "button" at bounding box center [23, 673] width 36 height 36
drag, startPoint x: 72, startPoint y: 681, endPoint x: 73, endPoint y: 640, distance: 40.7
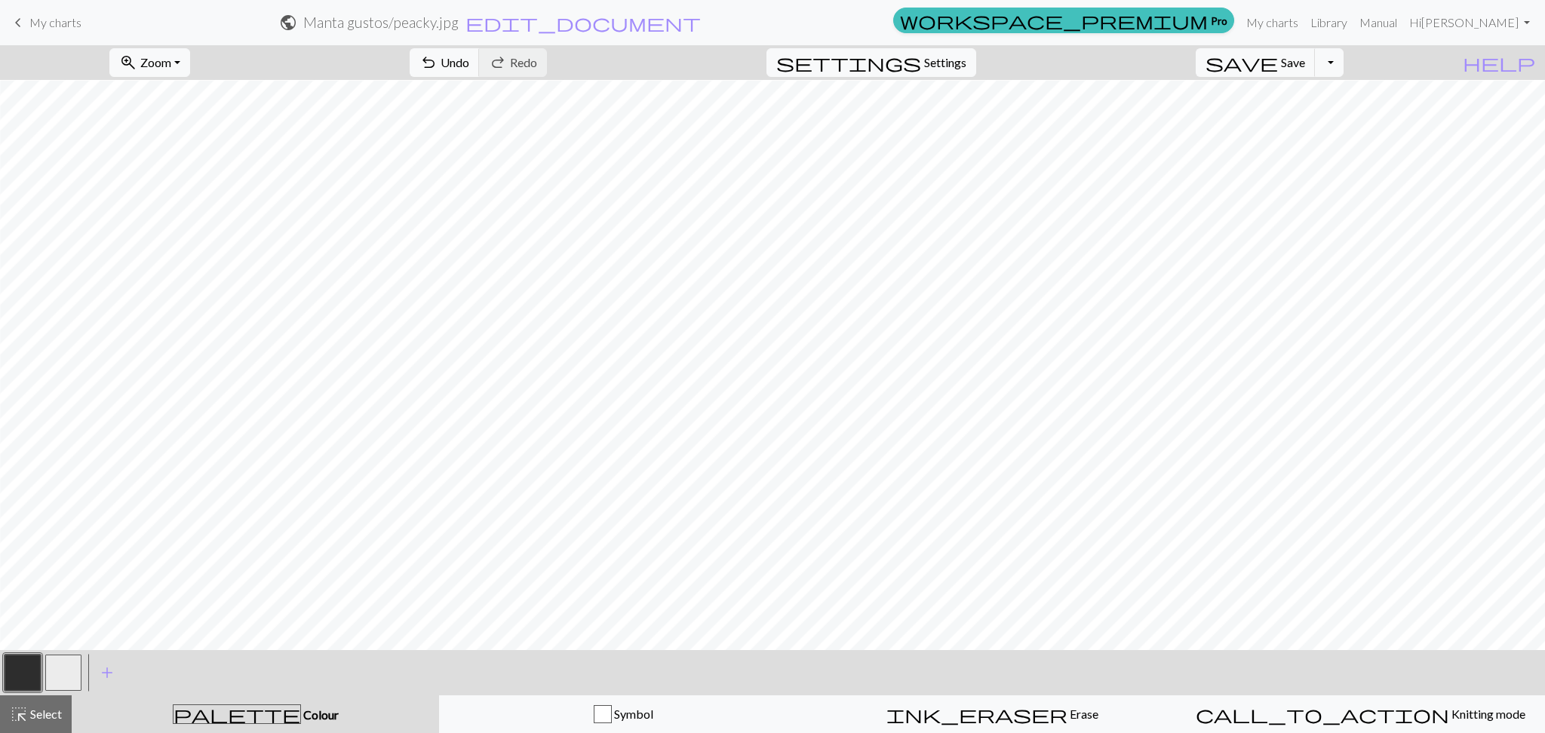
click at [69, 681] on button "button" at bounding box center [63, 673] width 36 height 36
click at [25, 659] on button "button" at bounding box center [23, 673] width 36 height 36
click at [69, 674] on button "button" at bounding box center [63, 673] width 36 height 36
click at [17, 676] on button "button" at bounding box center [23, 673] width 36 height 36
click at [63, 678] on button "button" at bounding box center [63, 673] width 36 height 36
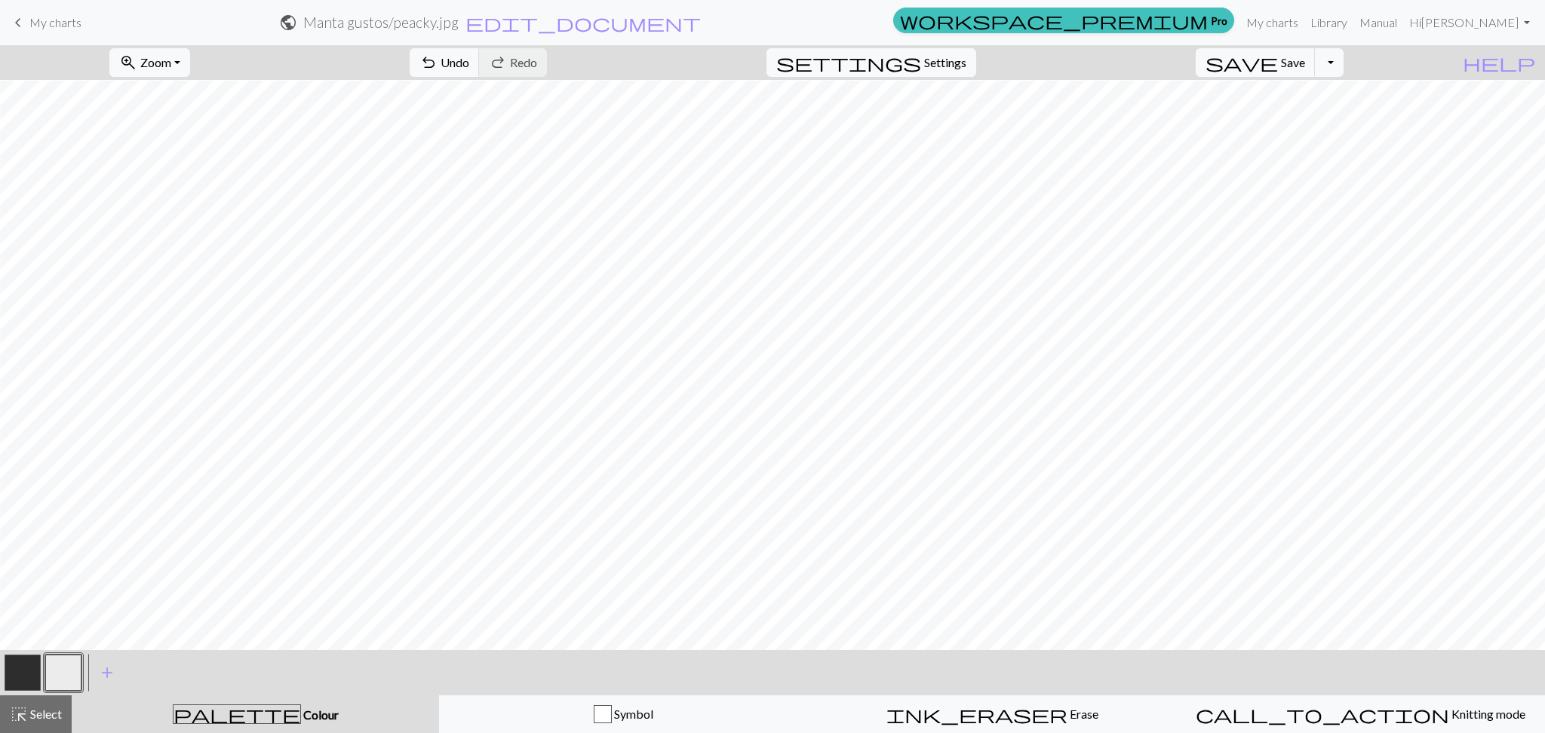
click at [26, 677] on button "button" at bounding box center [23, 673] width 36 height 36
click at [74, 667] on button "button" at bounding box center [63, 673] width 36 height 36
click at [26, 678] on button "button" at bounding box center [23, 673] width 36 height 36
click at [77, 668] on button "button" at bounding box center [63, 673] width 36 height 36
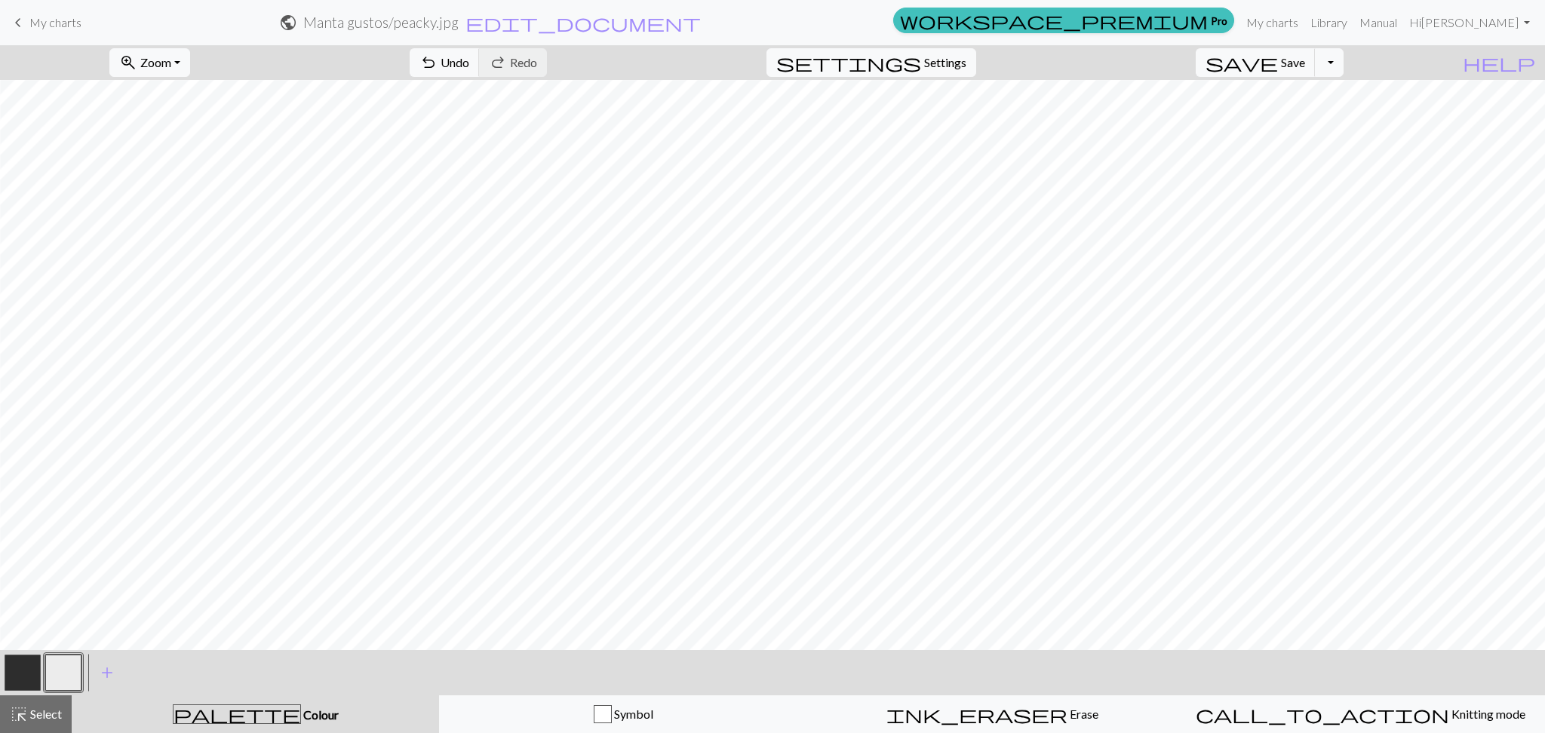
click at [32, 668] on button "button" at bounding box center [23, 673] width 36 height 36
click at [64, 683] on button "button" at bounding box center [63, 673] width 36 height 36
click at [22, 664] on button "button" at bounding box center [23, 673] width 36 height 36
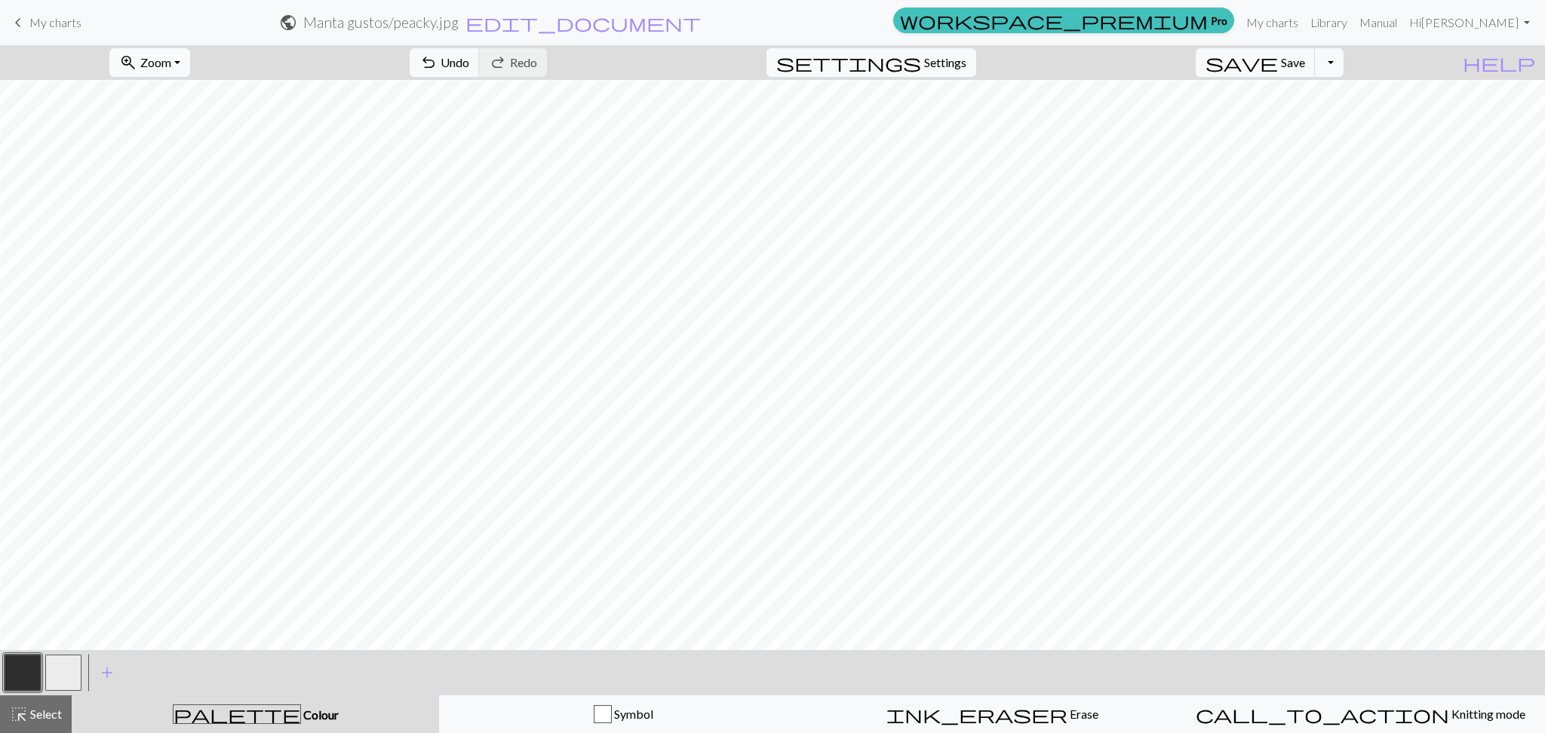
click at [137, 64] on span "zoom_in" at bounding box center [128, 62] width 18 height 21
click at [185, 180] on button "50%" at bounding box center [169, 181] width 119 height 24
click at [171, 68] on span "Zoom" at bounding box center [155, 62] width 31 height 14
click at [172, 197] on button "100%" at bounding box center [169, 205] width 119 height 24
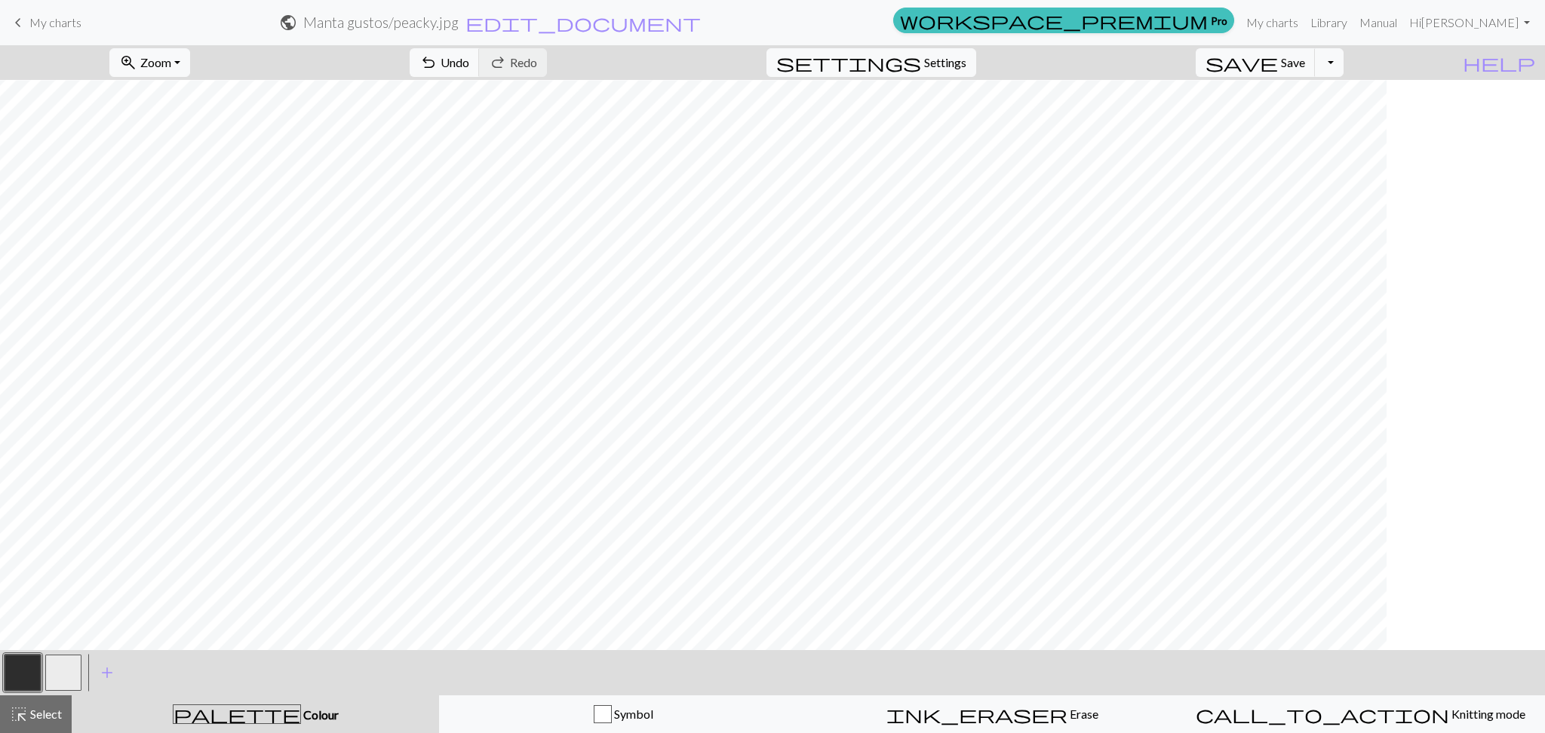
scroll to position [201, 0]
click at [190, 70] on button "zoom_in Zoom Zoom" at bounding box center [149, 62] width 81 height 29
click at [189, 180] on button "50%" at bounding box center [169, 181] width 119 height 24
click at [69, 671] on button "button" at bounding box center [63, 673] width 36 height 36
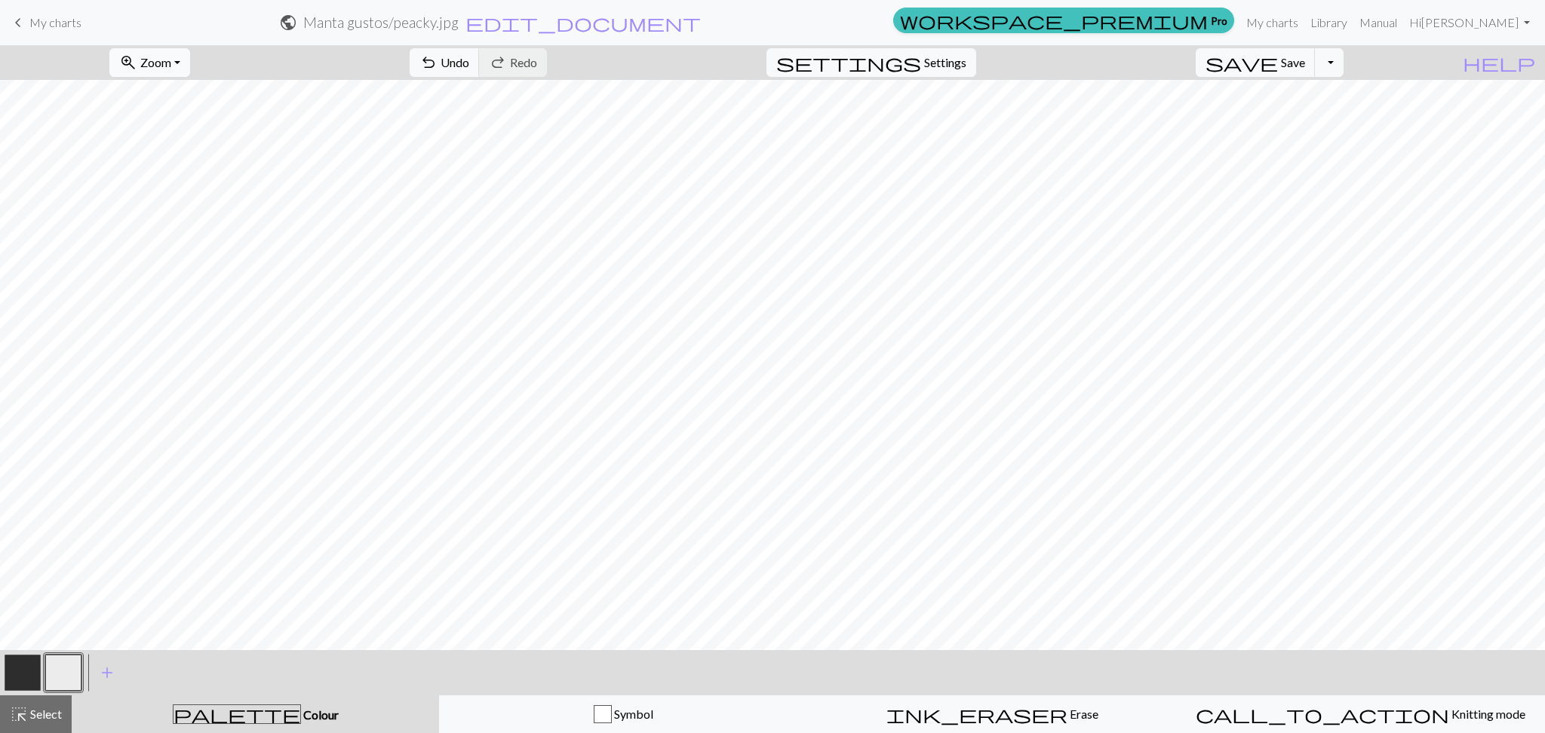
click at [171, 67] on span "Zoom" at bounding box center [155, 62] width 31 height 14
click at [187, 208] on button "100%" at bounding box center [169, 205] width 119 height 24
click at [17, 674] on button "button" at bounding box center [23, 673] width 36 height 36
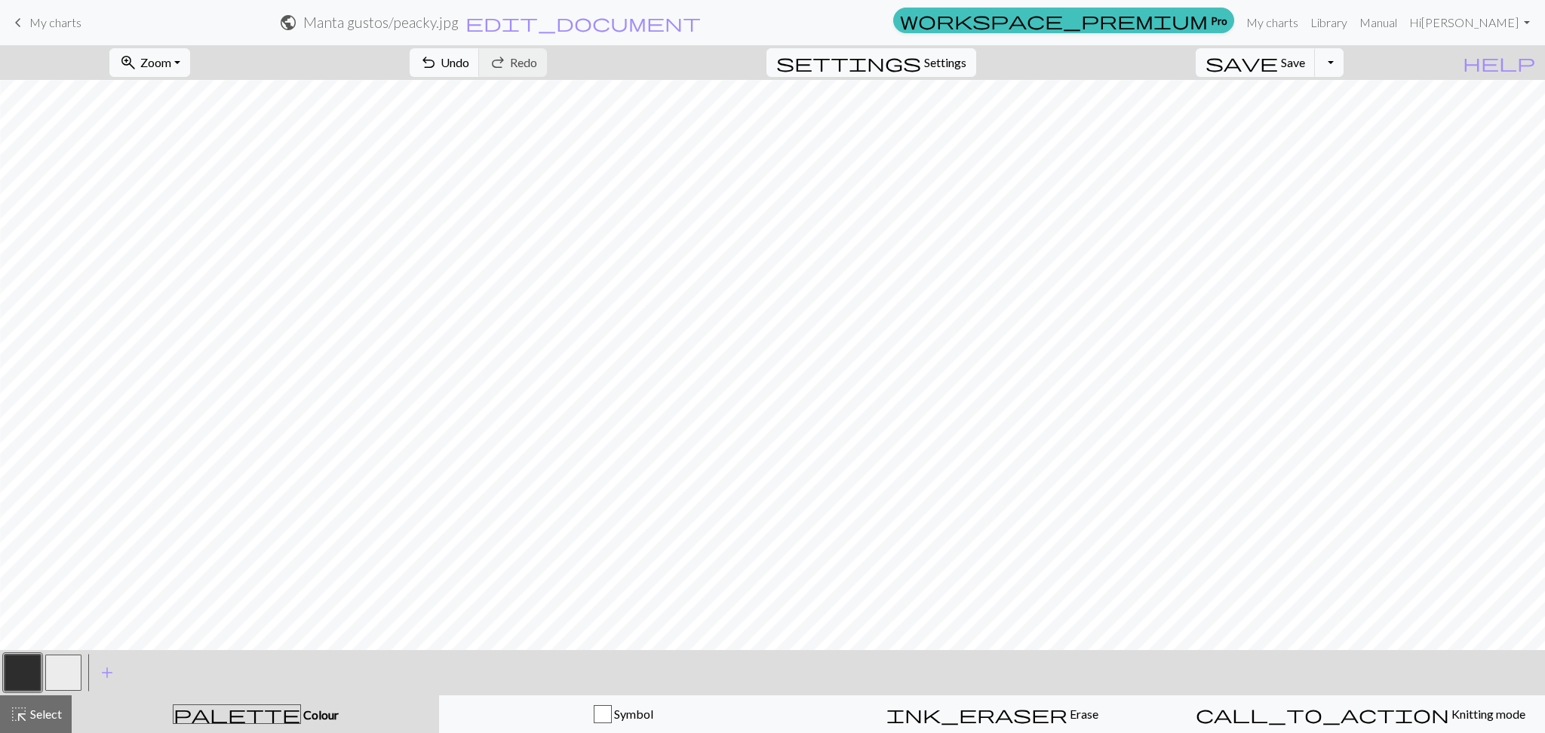
click at [71, 673] on button "button" at bounding box center [63, 673] width 36 height 36
click at [14, 677] on button "button" at bounding box center [23, 673] width 36 height 36
click at [60, 671] on button "button" at bounding box center [63, 673] width 36 height 36
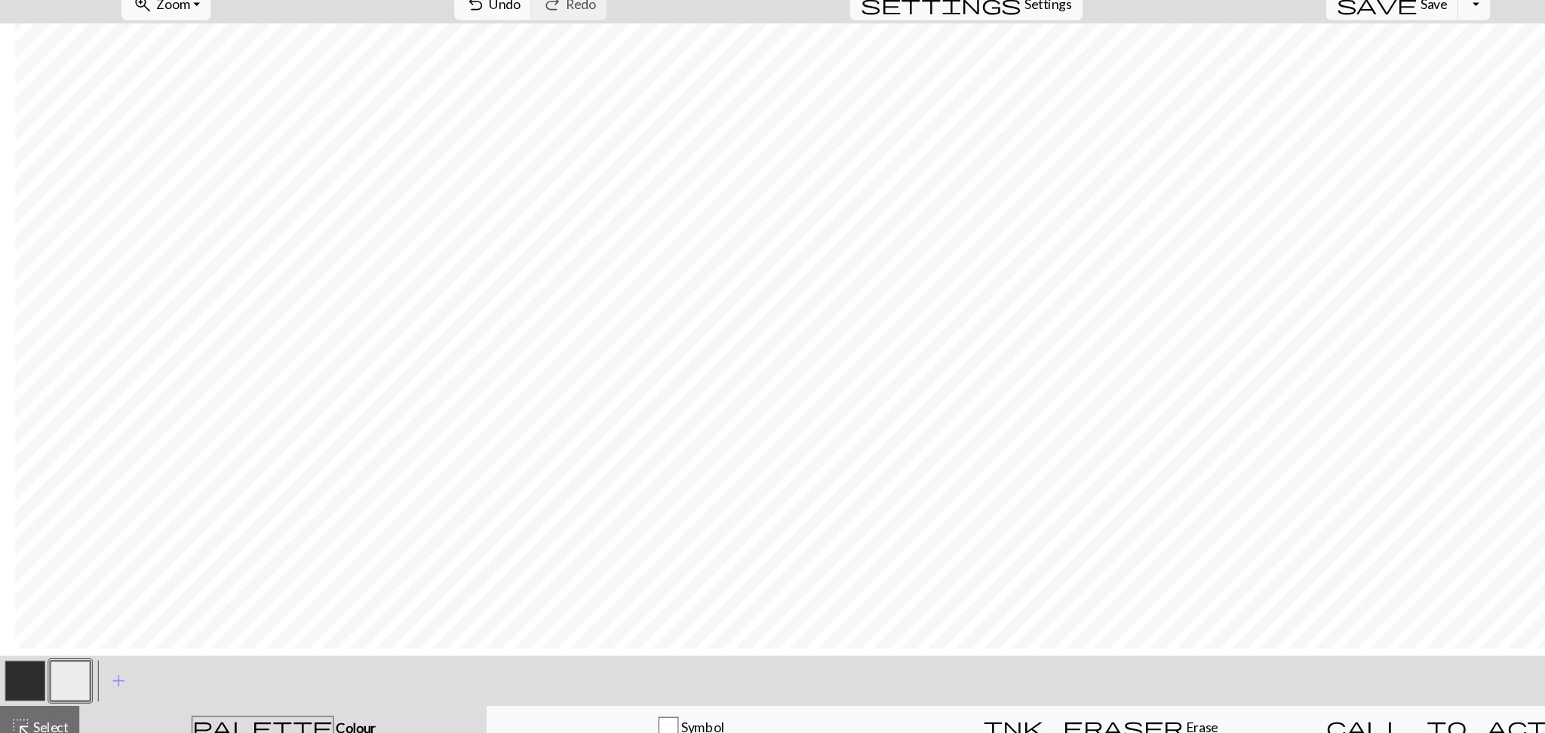
scroll to position [348, 172]
click at [22, 676] on button "button" at bounding box center [23, 673] width 36 height 36
click at [66, 680] on button "button" at bounding box center [63, 673] width 36 height 36
click at [19, 672] on button "button" at bounding box center [23, 673] width 36 height 36
click at [70, 671] on button "button" at bounding box center [63, 673] width 36 height 36
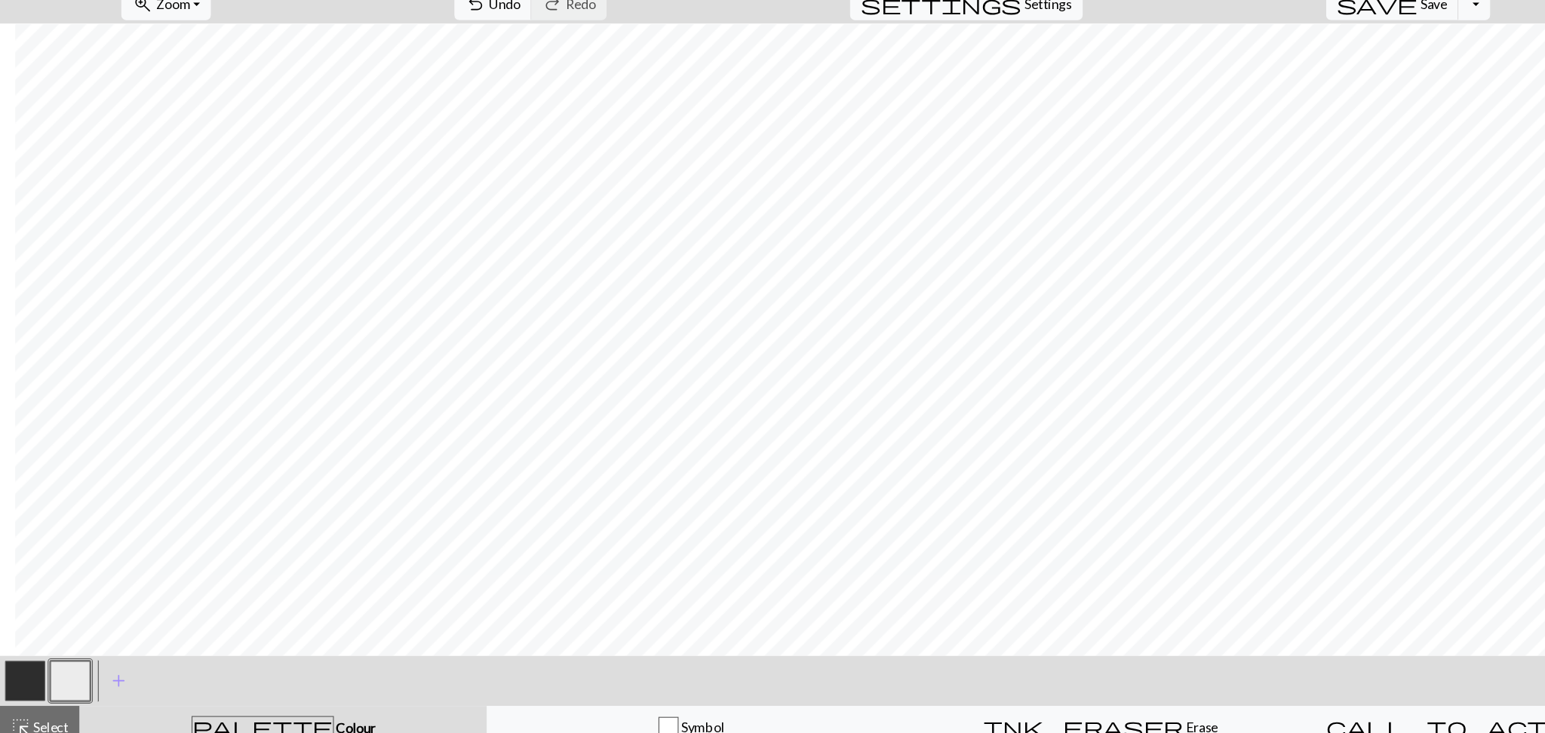
click at [32, 666] on button "button" at bounding box center [23, 673] width 36 height 36
click at [71, 672] on button "button" at bounding box center [63, 673] width 36 height 36
click at [24, 669] on button "button" at bounding box center [23, 673] width 36 height 36
click at [61, 675] on button "button" at bounding box center [63, 673] width 36 height 36
click at [18, 675] on button "button" at bounding box center [23, 673] width 36 height 36
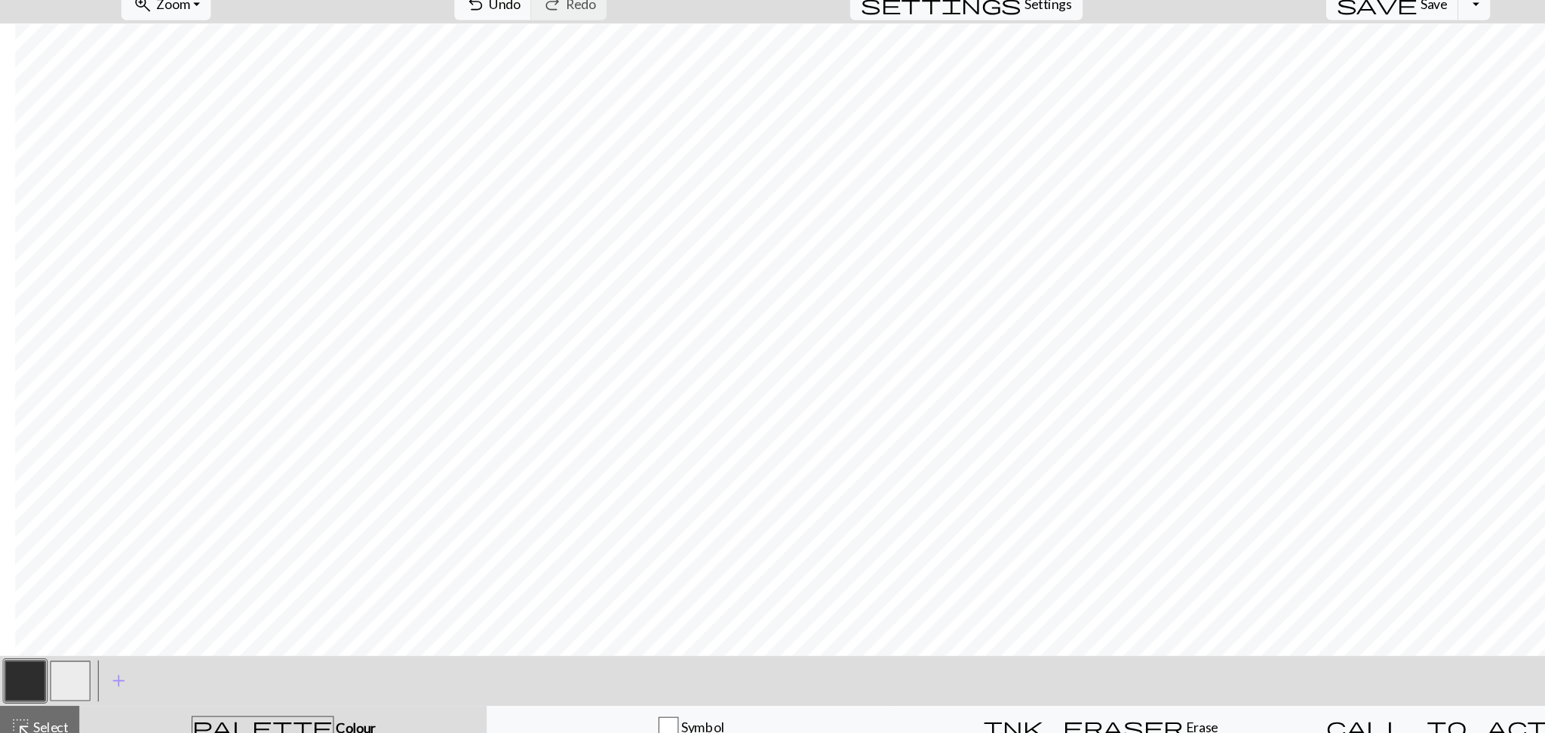
click at [75, 671] on button "button" at bounding box center [63, 673] width 36 height 36
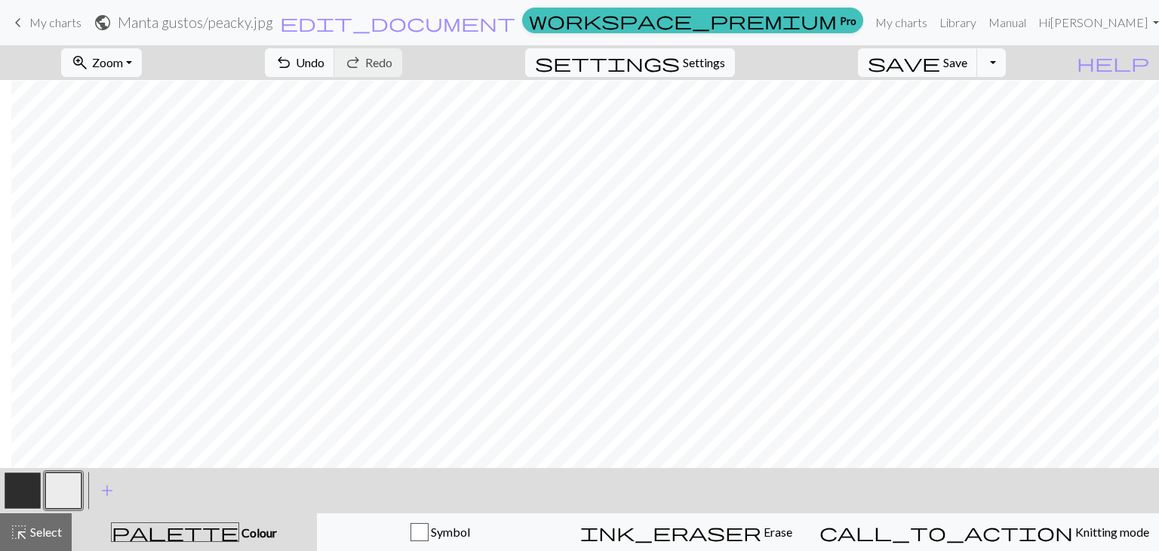
scroll to position [172, 11]
click at [20, 487] on button "button" at bounding box center [23, 490] width 36 height 36
click at [72, 487] on button "button" at bounding box center [63, 490] width 36 height 36
click at [48, 25] on span "My charts" at bounding box center [55, 22] width 52 height 14
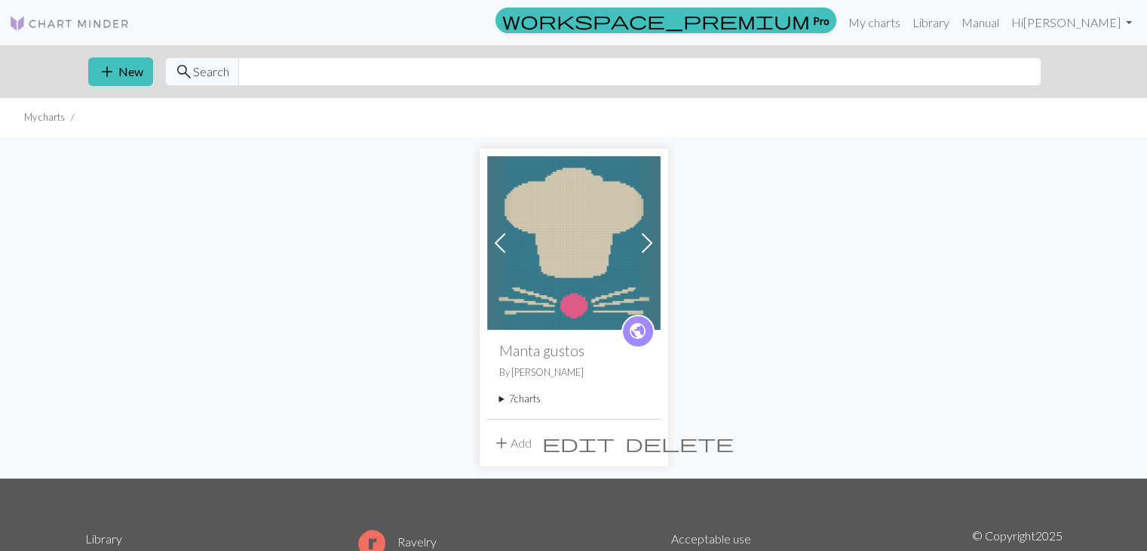
click at [514, 438] on button "add Add" at bounding box center [512, 442] width 50 height 29
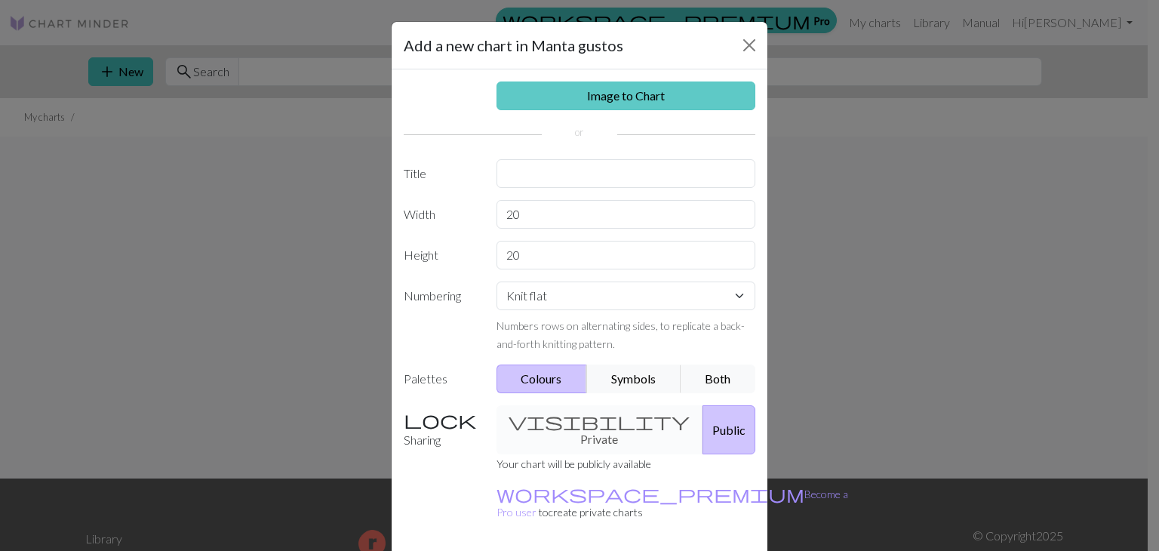
click at [645, 100] on link "Image to Chart" at bounding box center [626, 95] width 260 height 29
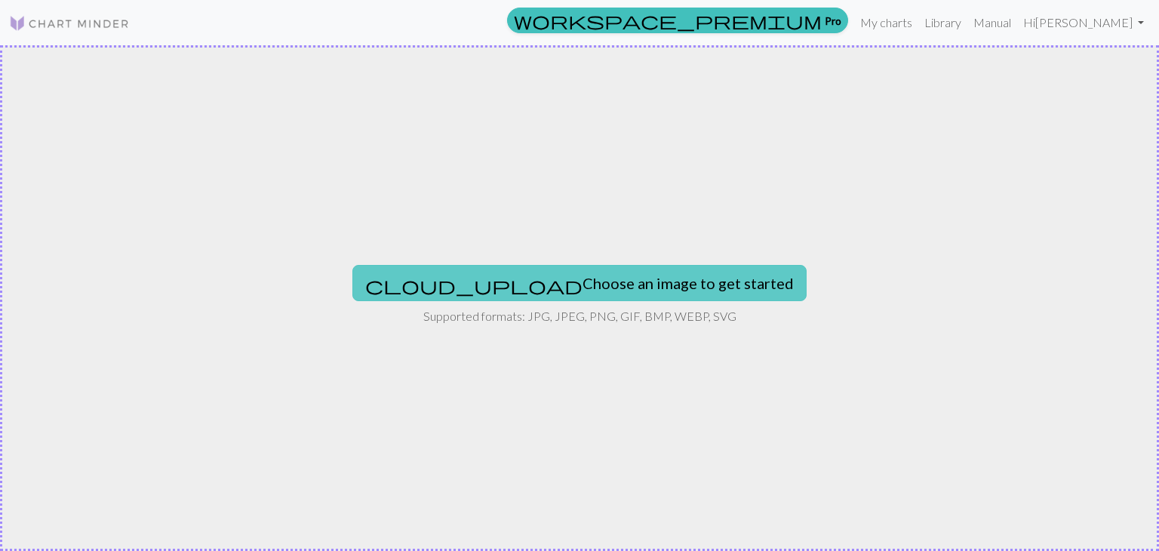
click at [525, 287] on button "cloud_upload Choose an image to get started" at bounding box center [579, 283] width 454 height 36
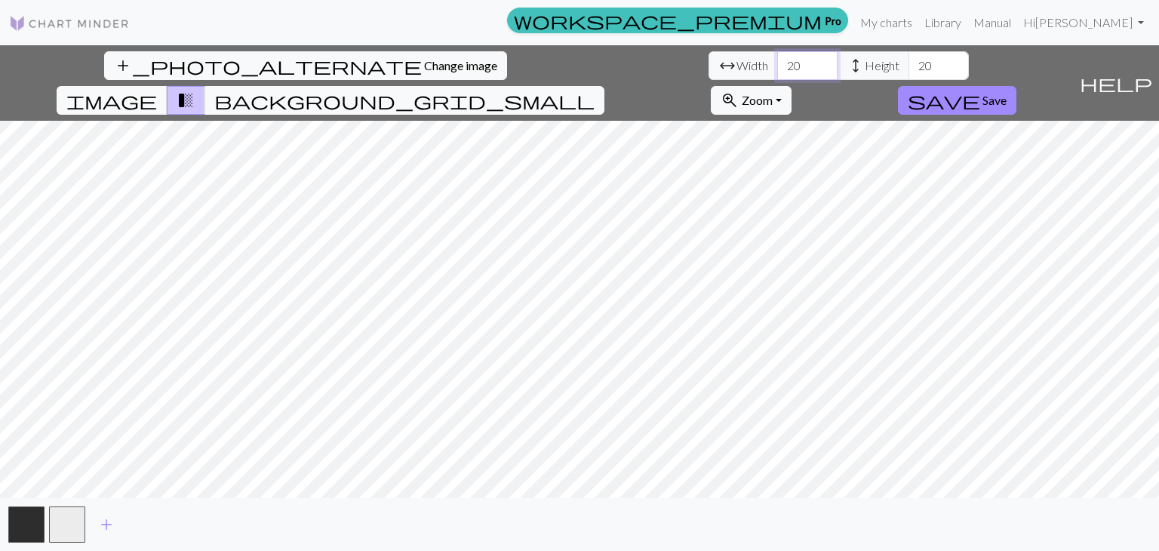
click at [777, 59] on input "20" at bounding box center [807, 65] width 60 height 29
type input "0"
type input "90"
click at [908, 65] on input "20" at bounding box center [938, 65] width 60 height 29
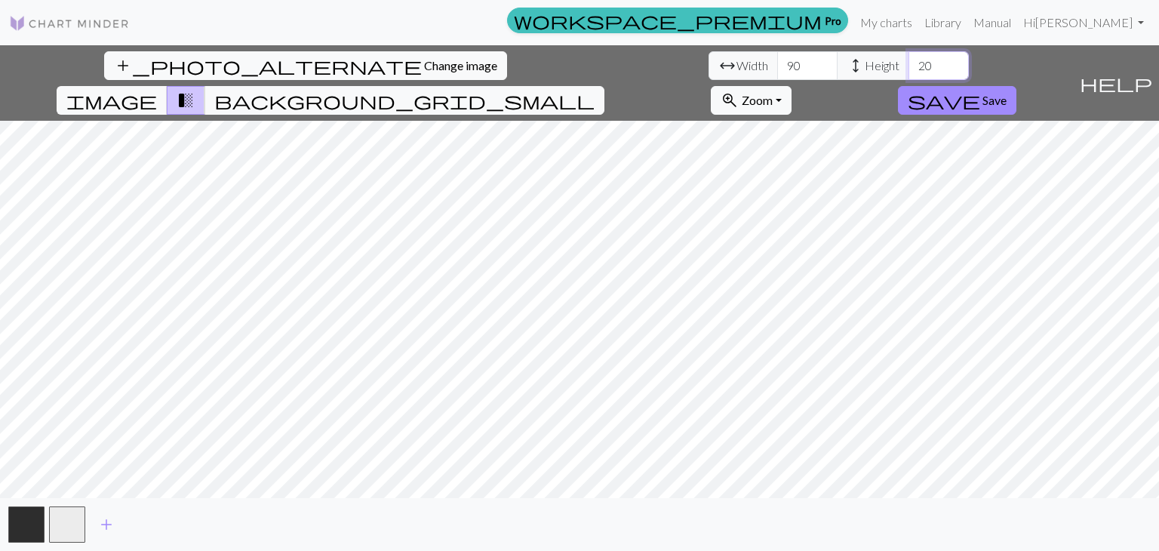
click at [908, 65] on input "20" at bounding box center [938, 65] width 60 height 29
type input "90"
click at [1016, 86] on button "save Save" at bounding box center [957, 100] width 118 height 29
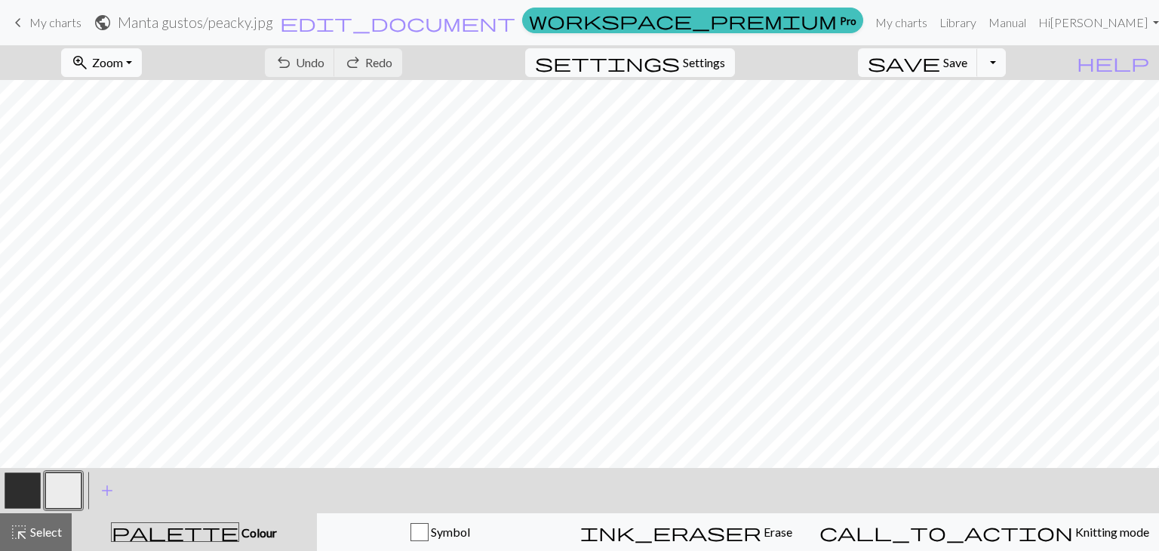
click at [89, 65] on span "zoom_in" at bounding box center [80, 62] width 18 height 21
click at [155, 118] on button "Fit width" at bounding box center [122, 120] width 119 height 24
click at [123, 63] on span "Zoom" at bounding box center [107, 62] width 31 height 14
click at [162, 151] on button "Fit height" at bounding box center [122, 144] width 119 height 24
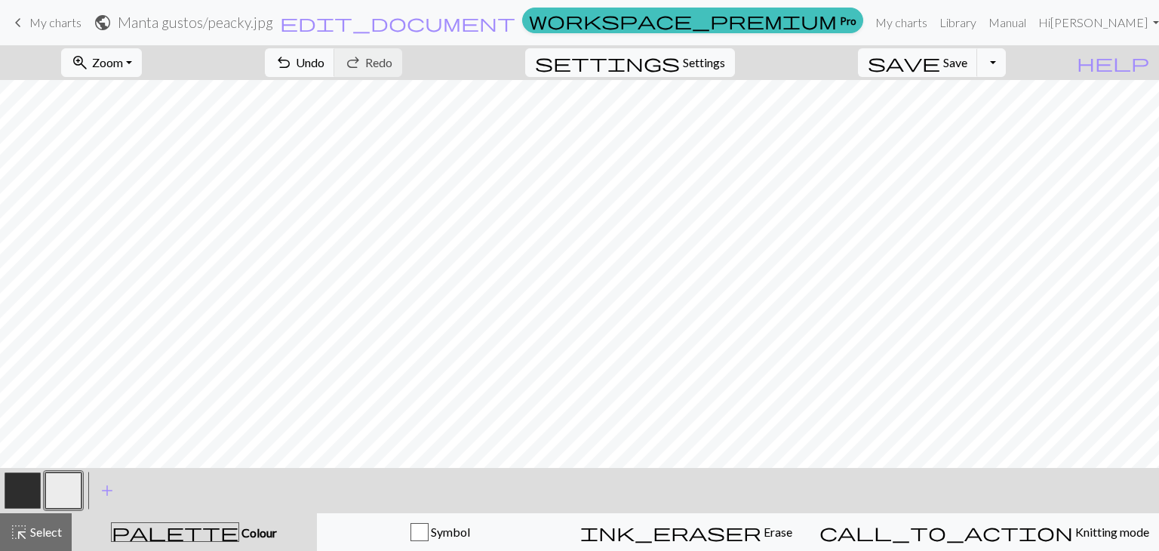
click at [24, 496] on button "button" at bounding box center [23, 490] width 36 height 36
click at [74, 488] on button "button" at bounding box center [63, 490] width 36 height 36
click at [29, 490] on button "button" at bounding box center [23, 490] width 36 height 36
click at [71, 487] on button "button" at bounding box center [63, 490] width 36 height 36
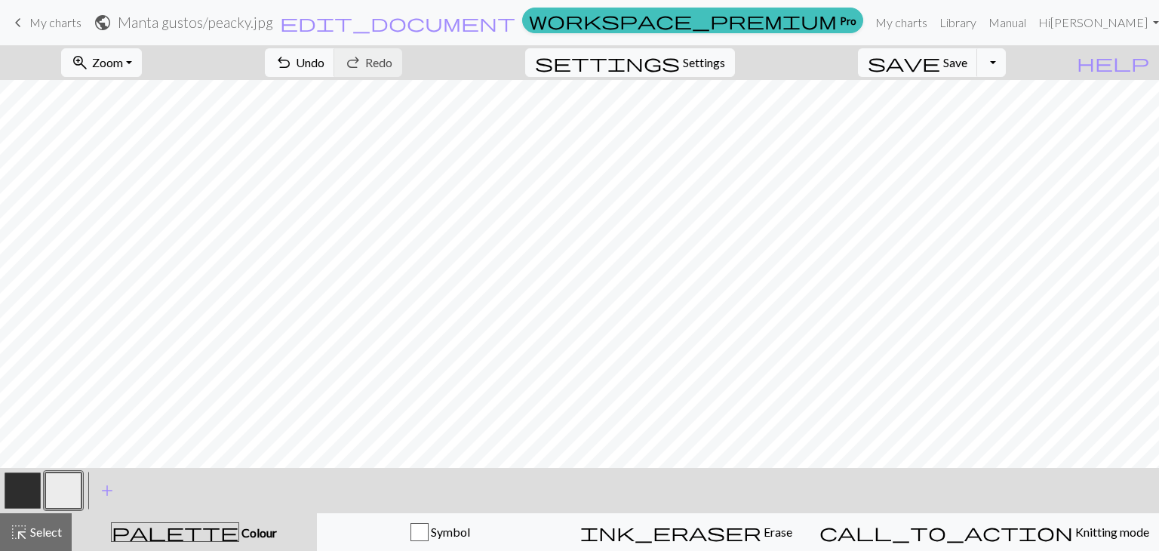
click at [21, 497] on button "button" at bounding box center [23, 490] width 36 height 36
click at [967, 64] on span "Save" at bounding box center [955, 62] width 24 height 14
click at [63, 484] on button "button" at bounding box center [63, 490] width 36 height 36
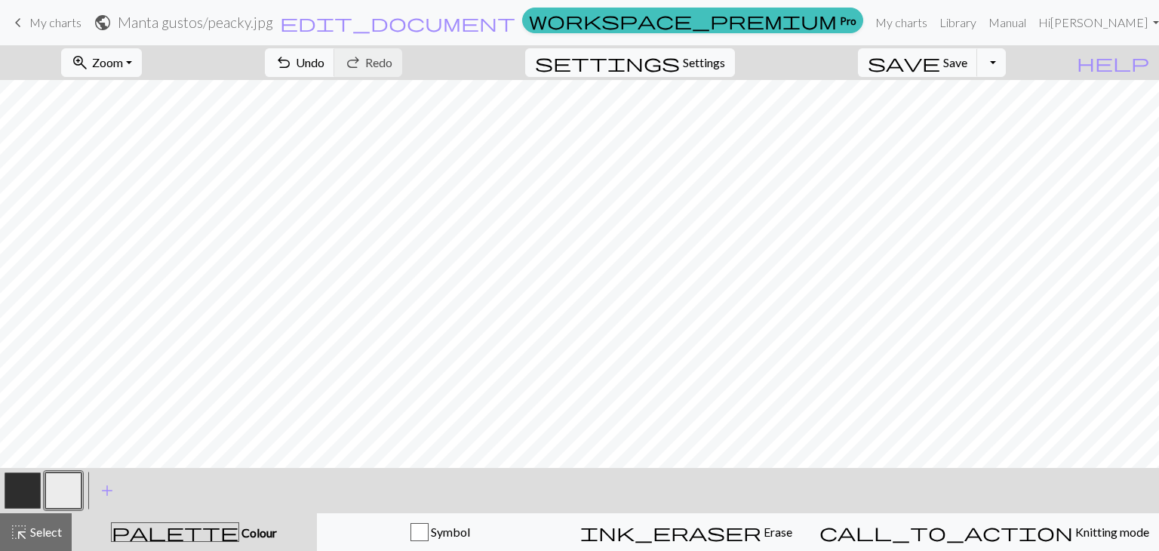
click at [17, 490] on button "button" at bounding box center [23, 490] width 36 height 36
click at [69, 499] on button "button" at bounding box center [63, 490] width 36 height 36
click at [28, 490] on button "button" at bounding box center [23, 490] width 36 height 36
click at [50, 493] on button "button" at bounding box center [63, 490] width 36 height 36
click at [33, 490] on button "button" at bounding box center [23, 490] width 36 height 36
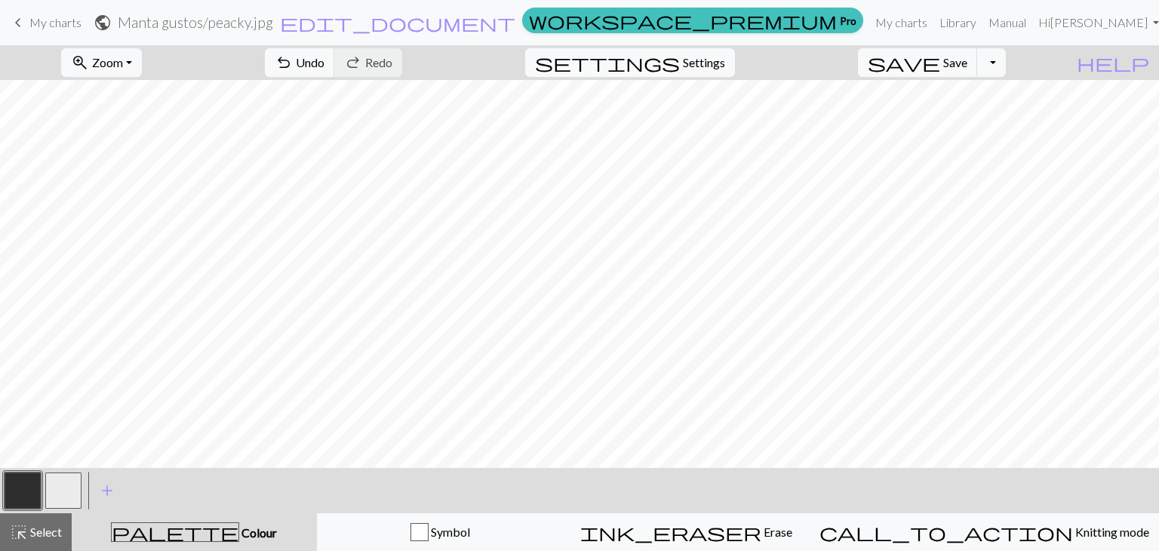
click at [60, 490] on button "button" at bounding box center [63, 490] width 36 height 36
click at [17, 489] on button "button" at bounding box center [23, 490] width 36 height 36
click at [65, 475] on button "button" at bounding box center [63, 490] width 36 height 36
click at [31, 485] on button "button" at bounding box center [23, 490] width 36 height 36
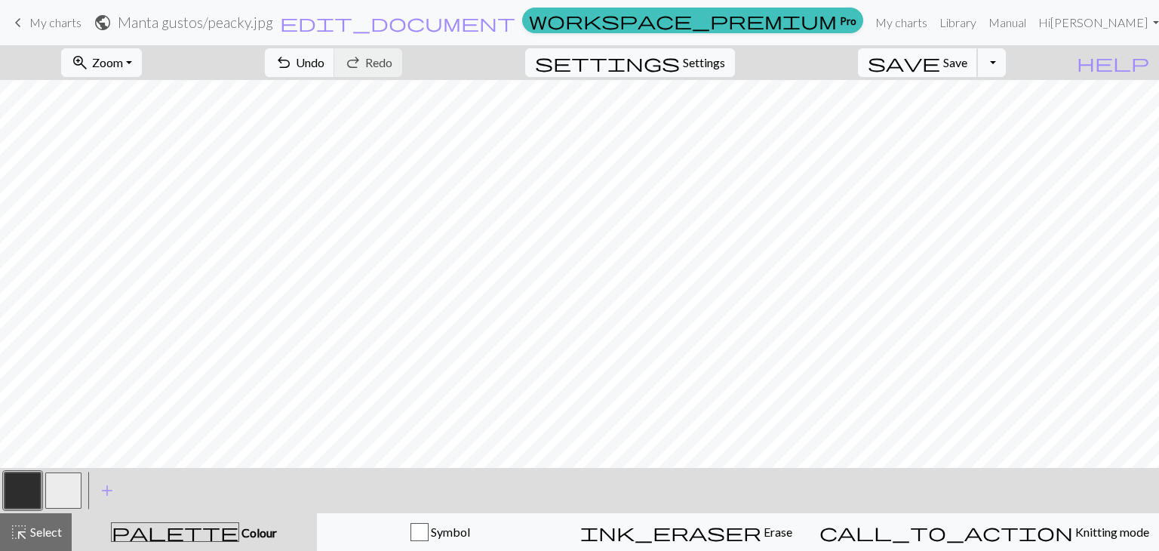
click at [967, 64] on span "Save" at bounding box center [955, 62] width 24 height 14
click at [967, 62] on span "Save" at bounding box center [955, 62] width 24 height 14
click at [59, 494] on button "button" at bounding box center [63, 490] width 36 height 36
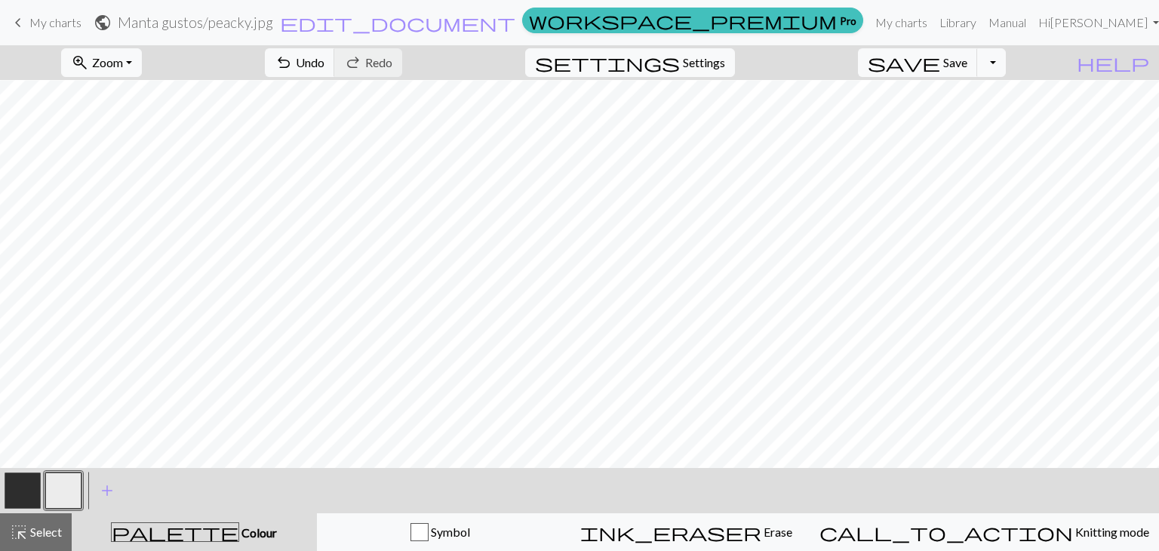
click at [10, 496] on button "button" at bounding box center [23, 490] width 36 height 36
click at [63, 493] on button "button" at bounding box center [63, 490] width 36 height 36
click at [18, 496] on button "button" at bounding box center [23, 490] width 36 height 36
drag, startPoint x: 63, startPoint y: 489, endPoint x: 80, endPoint y: 462, distance: 31.8
click at [63, 489] on button "button" at bounding box center [63, 490] width 36 height 36
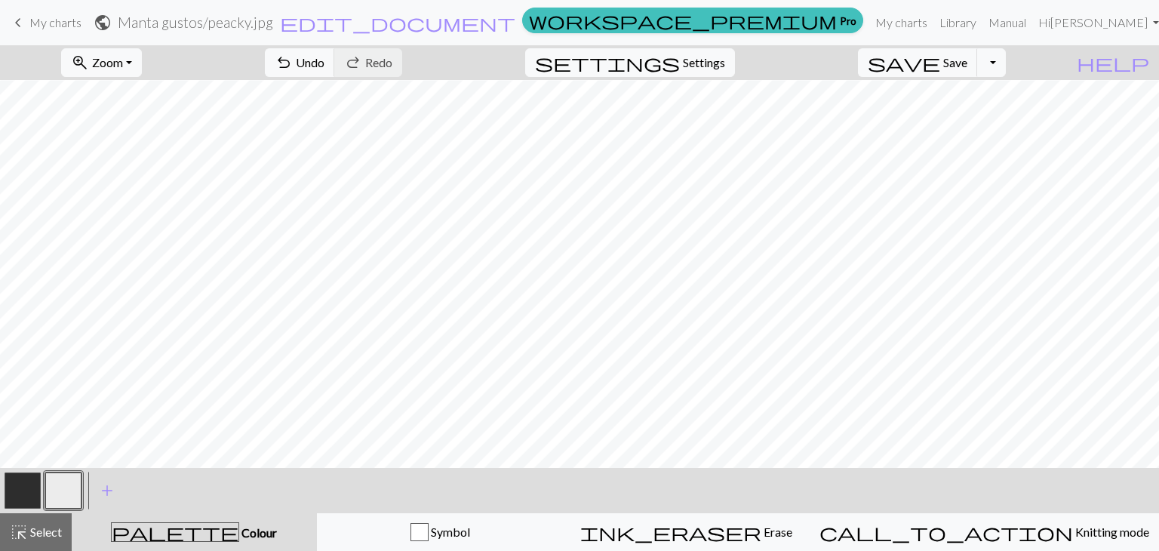
click at [27, 493] on button "button" at bounding box center [23, 490] width 36 height 36
click at [63, 490] on button "button" at bounding box center [63, 490] width 36 height 36
click at [39, 490] on button "button" at bounding box center [23, 490] width 36 height 36
click at [62, 493] on button "button" at bounding box center [63, 490] width 36 height 36
click at [15, 494] on button "button" at bounding box center [23, 490] width 36 height 36
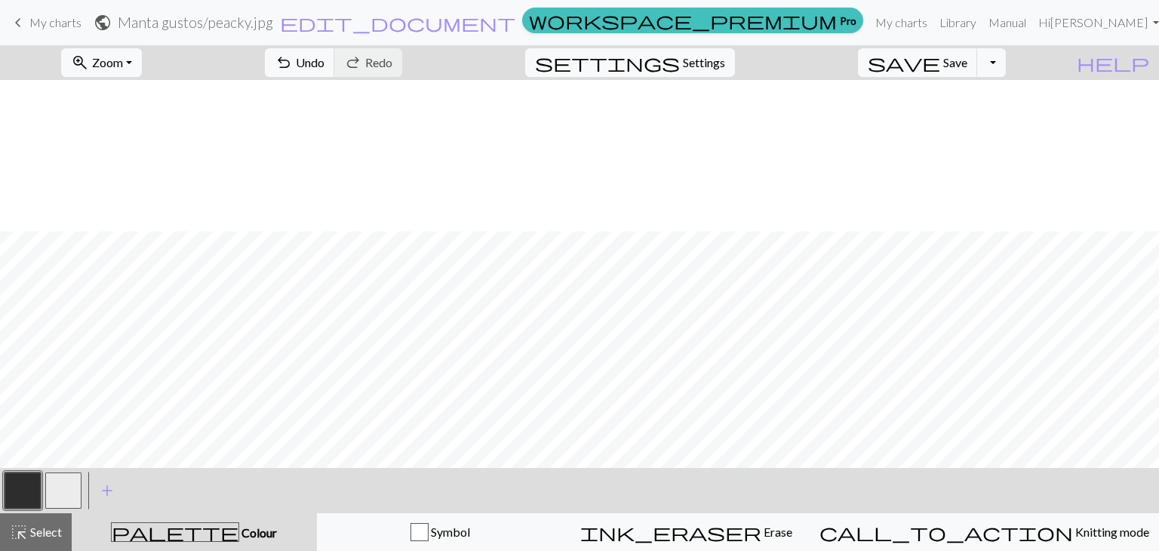
scroll to position [345, 0]
click at [940, 59] on span "save" at bounding box center [904, 62] width 72 height 21
click at [57, 486] on button "button" at bounding box center [63, 490] width 36 height 36
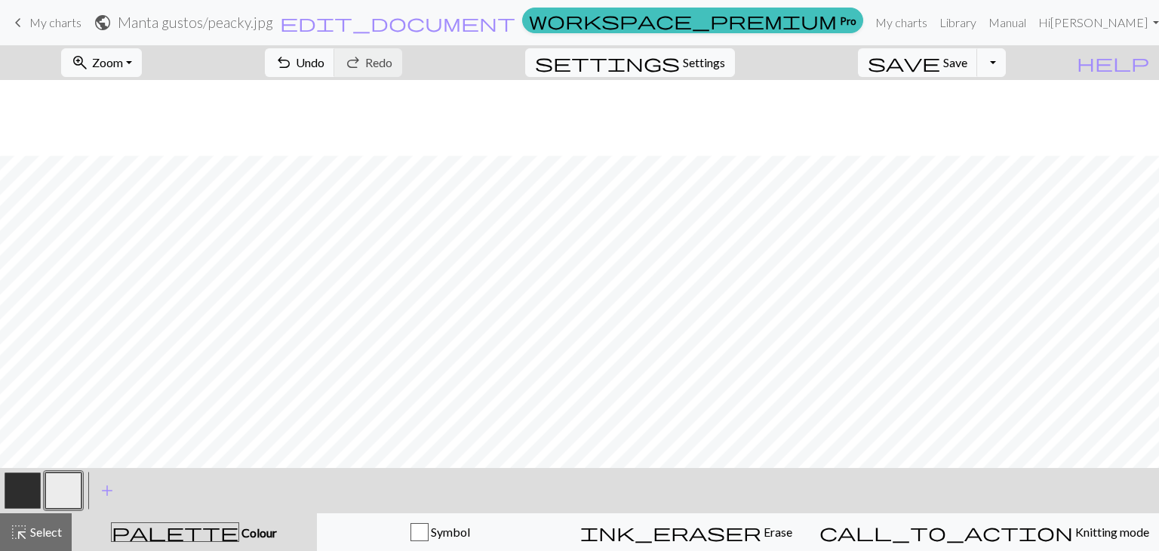
scroll to position [420, 0]
click at [23, 493] on button "button" at bounding box center [23, 490] width 36 height 36
click at [66, 496] on button "button" at bounding box center [63, 490] width 36 height 36
click at [18, 496] on button "button" at bounding box center [23, 490] width 36 height 36
click at [69, 481] on button "button" at bounding box center [63, 490] width 36 height 36
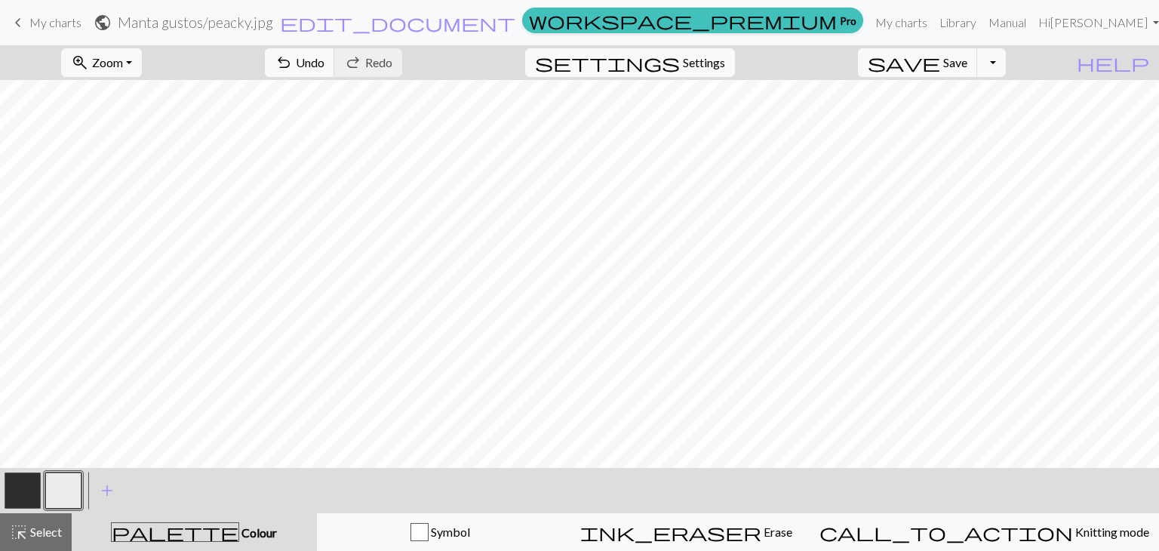
click at [17, 489] on button "button" at bounding box center [23, 490] width 36 height 36
click at [65, 498] on button "button" at bounding box center [63, 490] width 36 height 36
click at [26, 487] on button "button" at bounding box center [23, 490] width 36 height 36
click at [54, 493] on button "button" at bounding box center [63, 490] width 36 height 36
click at [19, 493] on button "button" at bounding box center [23, 490] width 36 height 36
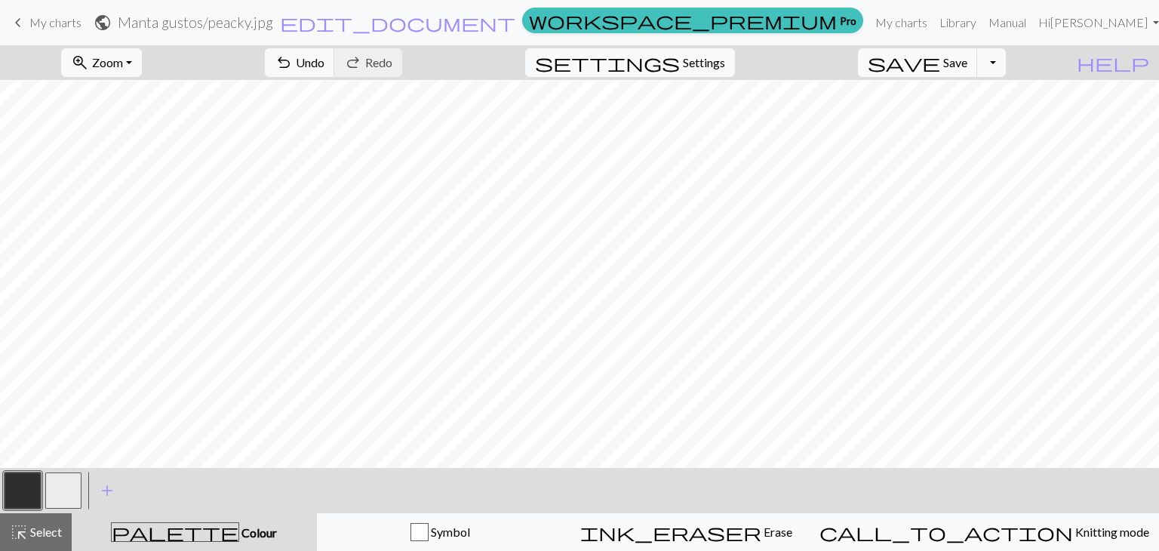
click at [75, 486] on button "button" at bounding box center [63, 490] width 36 height 36
click at [26, 484] on button "button" at bounding box center [23, 490] width 36 height 36
click at [940, 60] on span "save" at bounding box center [904, 62] width 72 height 21
click at [293, 57] on span "undo" at bounding box center [284, 62] width 18 height 21
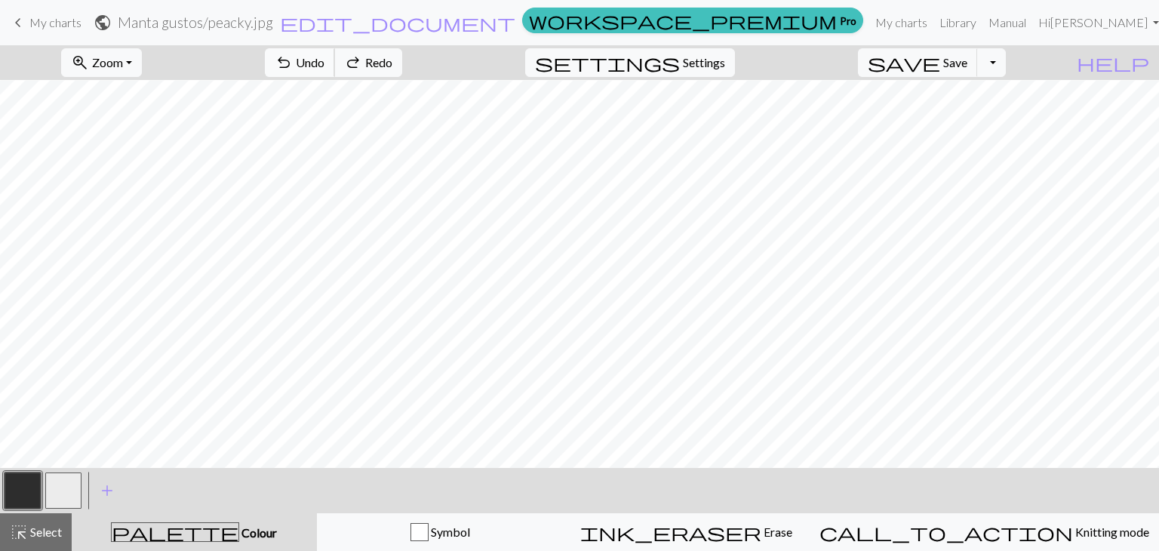
click at [335, 60] on button "undo Undo Undo" at bounding box center [300, 62] width 70 height 29
click at [71, 490] on button "button" at bounding box center [63, 490] width 36 height 36
click at [36, 489] on button "button" at bounding box center [23, 490] width 36 height 36
click at [63, 495] on button "button" at bounding box center [63, 490] width 36 height 36
click at [25, 488] on button "button" at bounding box center [23, 490] width 36 height 36
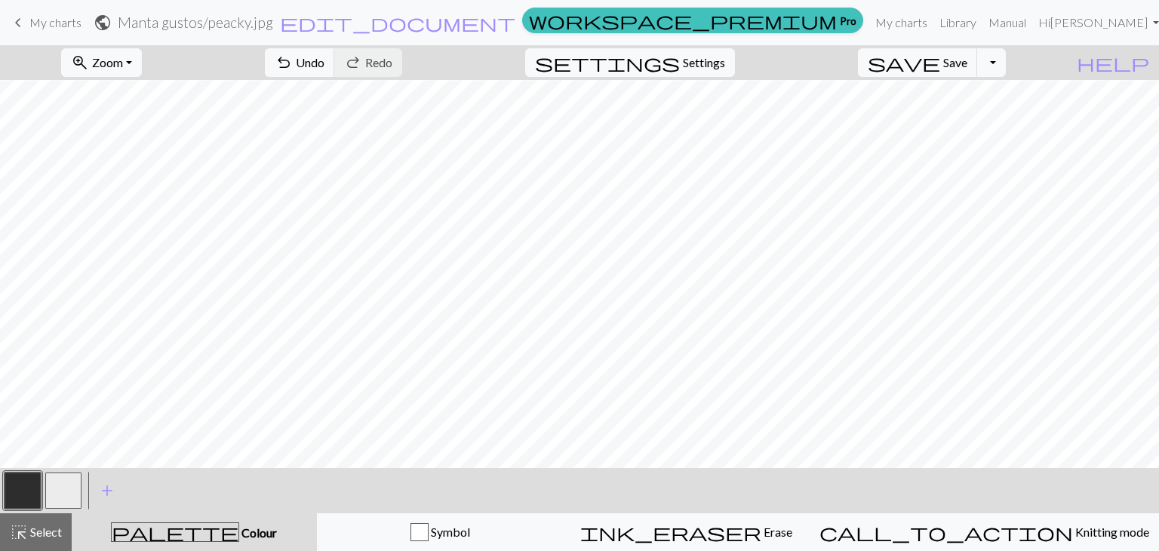
click at [67, 492] on button "button" at bounding box center [63, 490] width 36 height 36
click at [11, 485] on button "button" at bounding box center [23, 490] width 36 height 36
click at [73, 490] on button "button" at bounding box center [63, 490] width 36 height 36
click at [12, 496] on button "button" at bounding box center [23, 490] width 36 height 36
click at [72, 484] on button "button" at bounding box center [63, 490] width 36 height 36
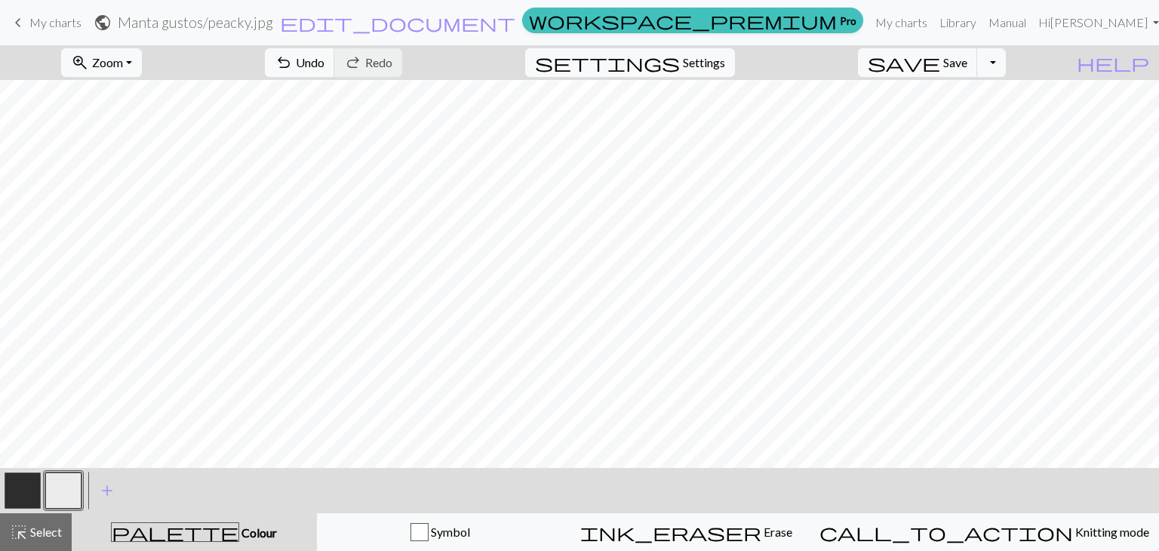
click at [21, 486] on button "button" at bounding box center [23, 490] width 36 height 36
click at [56, 485] on button "button" at bounding box center [63, 490] width 36 height 36
click at [15, 497] on button "button" at bounding box center [23, 490] width 36 height 36
click at [75, 484] on button "button" at bounding box center [63, 490] width 36 height 36
click at [29, 488] on button "button" at bounding box center [23, 490] width 36 height 36
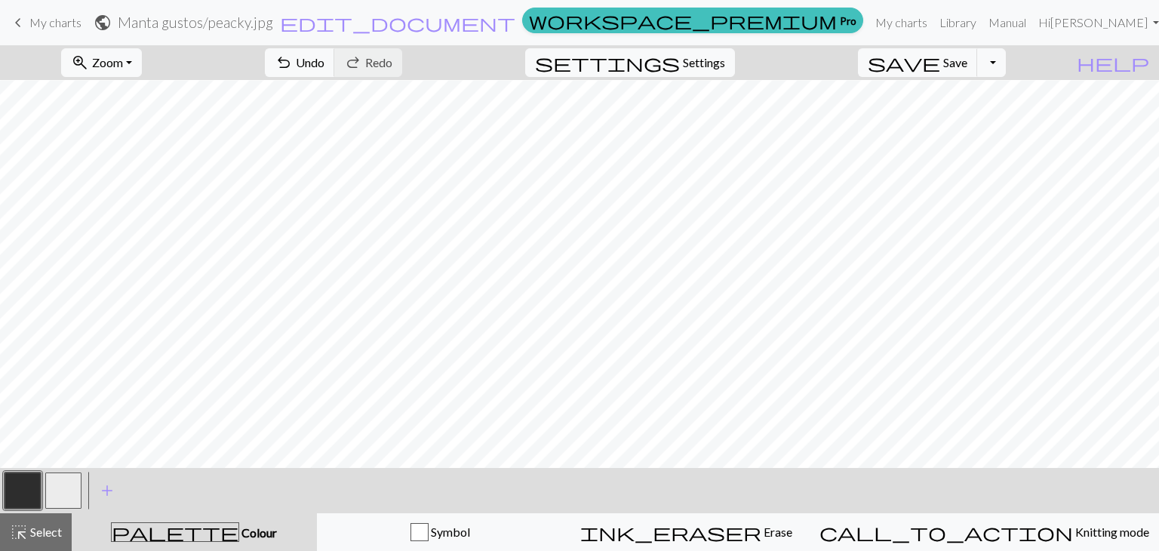
click at [60, 493] on button "button" at bounding box center [63, 490] width 36 height 36
click at [24, 490] on button "button" at bounding box center [23, 490] width 36 height 36
click at [72, 494] on button "button" at bounding box center [63, 490] width 36 height 36
click at [940, 69] on span "save" at bounding box center [904, 62] width 72 height 21
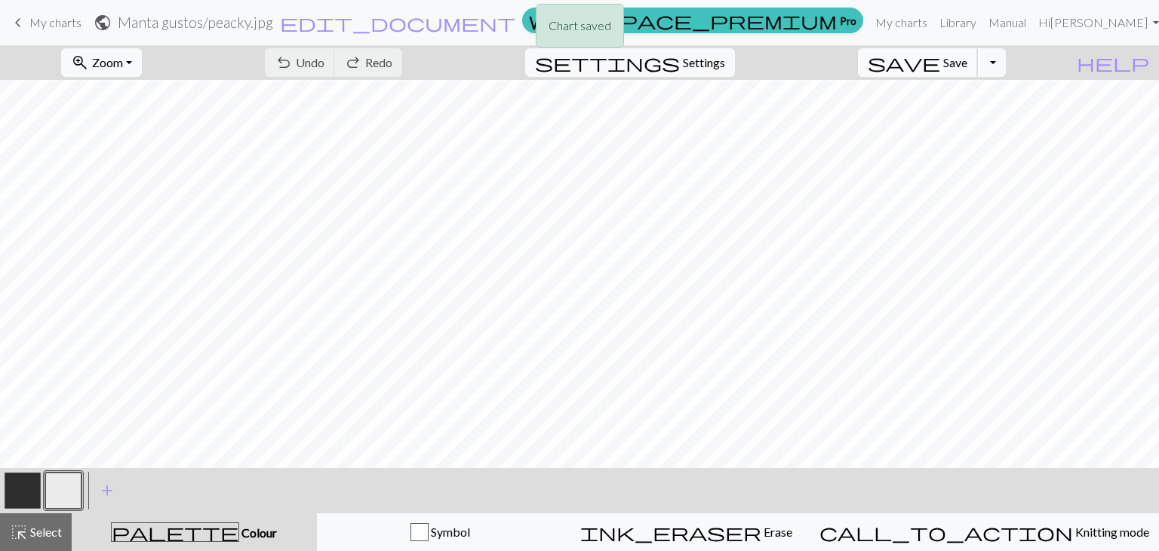
click at [967, 67] on span "Save" at bounding box center [955, 62] width 24 height 14
